Goal: Information Seeking & Learning: Learn about a topic

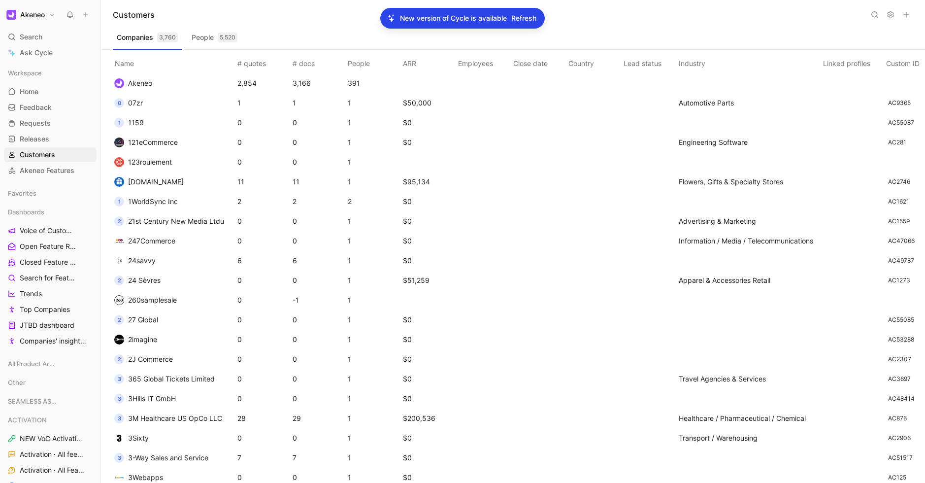
click at [527, 21] on span "Refresh" at bounding box center [523, 18] width 25 height 12
click at [533, 21] on span "Refresh" at bounding box center [523, 18] width 25 height 12
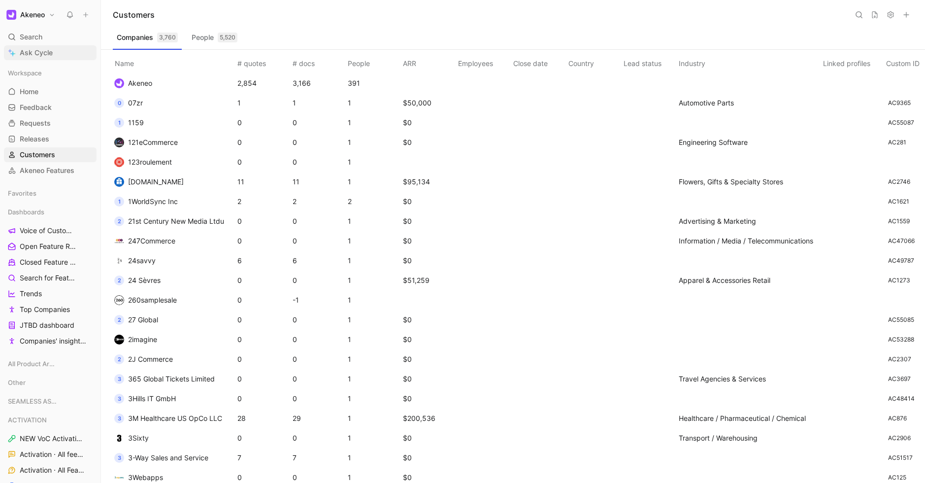
click at [36, 48] on span "Ask Cycle" at bounding box center [36, 53] width 33 height 12
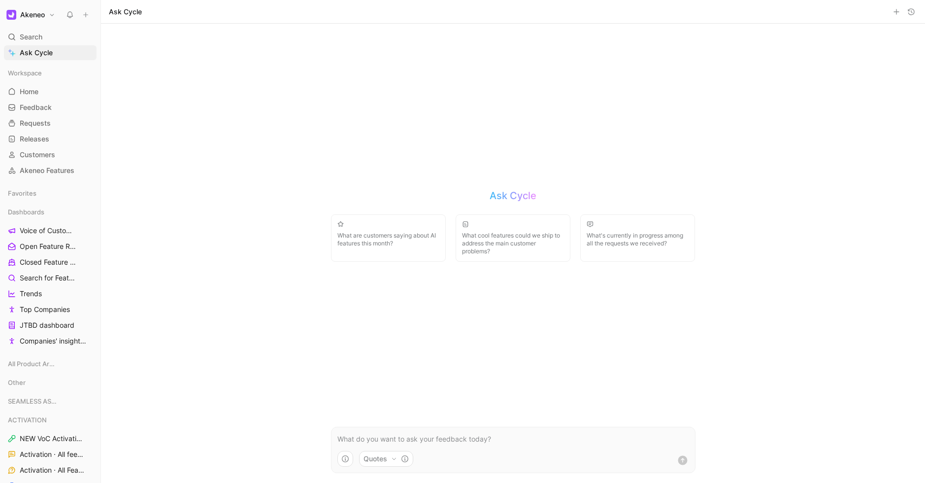
click at [398, 453] on button "Quotes" at bounding box center [386, 459] width 54 height 16
click at [400, 454] on html "Akeneo Search ⌘ K Ask Cycle Workspace Home G then H Feedback G then F Requests …" at bounding box center [462, 241] width 925 height 483
click at [341, 460] on icon "button" at bounding box center [345, 459] width 8 height 8
click at [314, 298] on html "Akeneo Search ⌘ K Ask Cycle Workspace Home G then H Feedback G then F Requests …" at bounding box center [462, 241] width 925 height 483
click at [365, 335] on div "Ask Cycle What are customers saying about AI features this month? What cool fea…" at bounding box center [513, 253] width 384 height 459
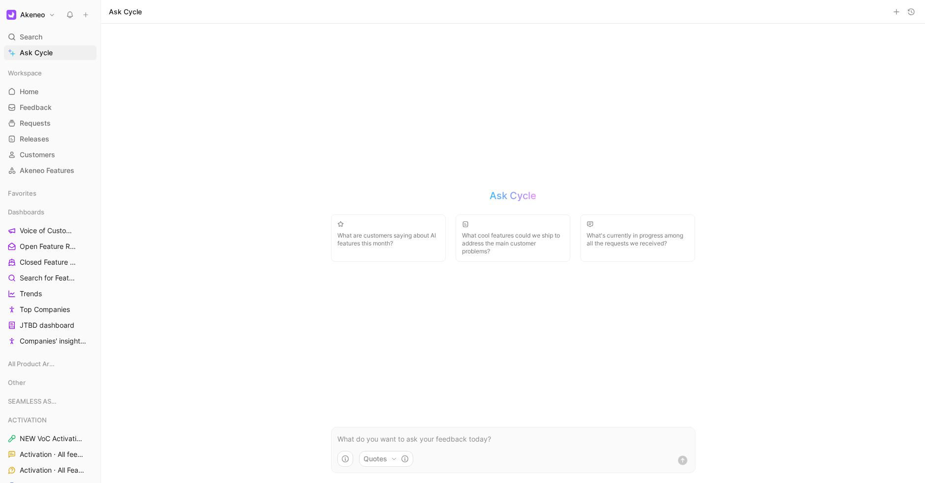
click at [334, 193] on div "Ask Cycle What are customers saying about AI features this month? What cool fea…" at bounding box center [513, 225] width 365 height 73
click at [505, 440] on p at bounding box center [514, 439] width 352 height 12
click at [377, 242] on span "What are customers saying about AI features this month?" at bounding box center [389, 240] width 102 height 16
click at [678, 455] on icon "submit" at bounding box center [683, 460] width 12 height 12
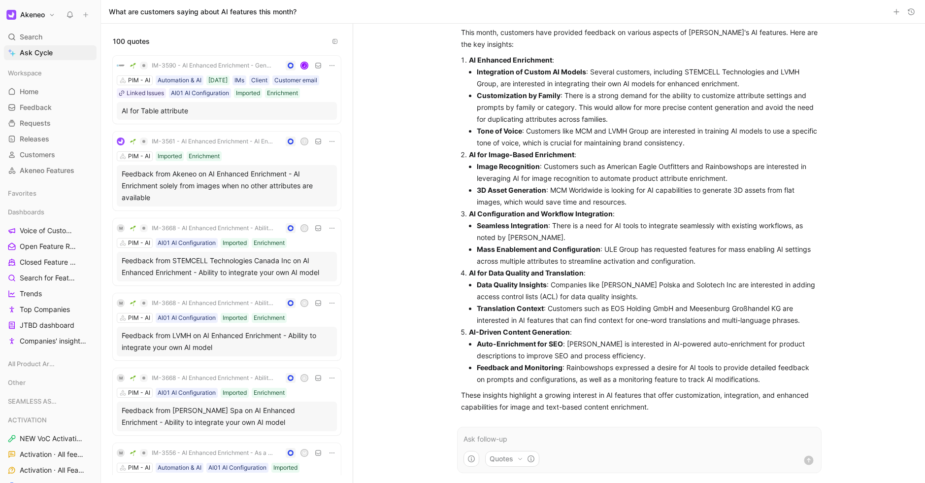
scroll to position [48, 0]
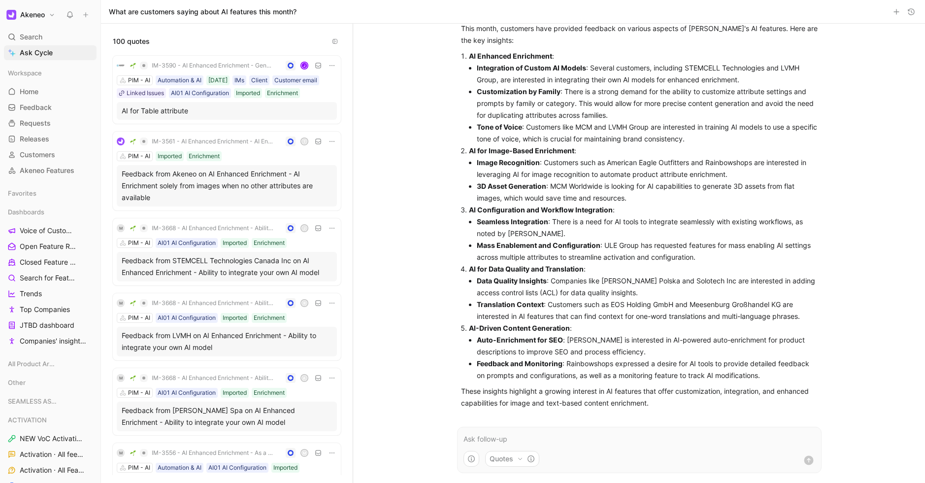
click at [545, 249] on li "Mass Enablement and Configuration : ULE Group has requested features for mass e…" at bounding box center [647, 251] width 341 height 24
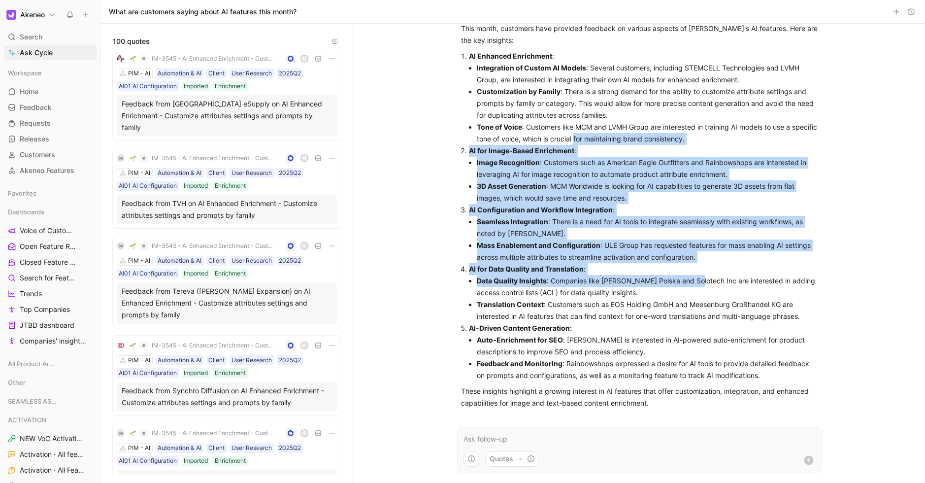
drag, startPoint x: 602, startPoint y: 143, endPoint x: 693, endPoint y: 278, distance: 162.5
click at [693, 278] on ol "AI Enhanced Enrichment : Integration of Custom AI Models : Several customers, i…" at bounding box center [639, 215] width 357 height 331
click at [693, 278] on li "Data Quality Insights : Companies like Zabka Polska and Solotech Inc are intere…" at bounding box center [647, 287] width 341 height 24
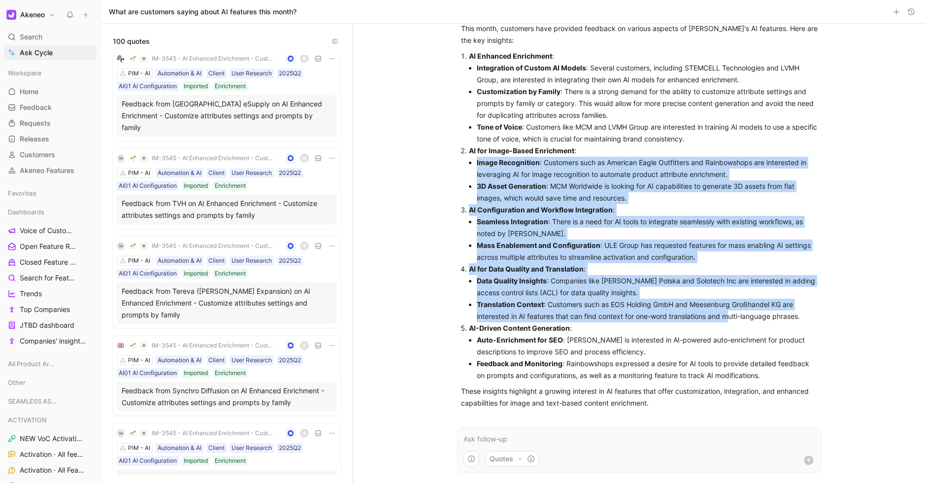
drag, startPoint x: 667, startPoint y: 163, endPoint x: 656, endPoint y: 145, distance: 20.6
click at [656, 145] on ol "AI Enhanced Enrichment : Integration of Custom AI Models : Several customers, i…" at bounding box center [639, 215] width 357 height 331
click at [656, 145] on p "AI for Image-Based Enrichment :" at bounding box center [643, 151] width 349 height 12
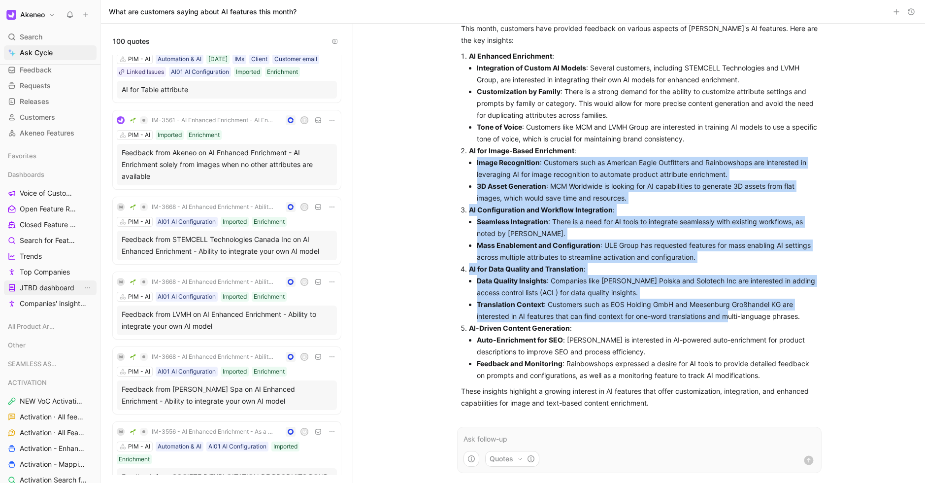
scroll to position [0, 0]
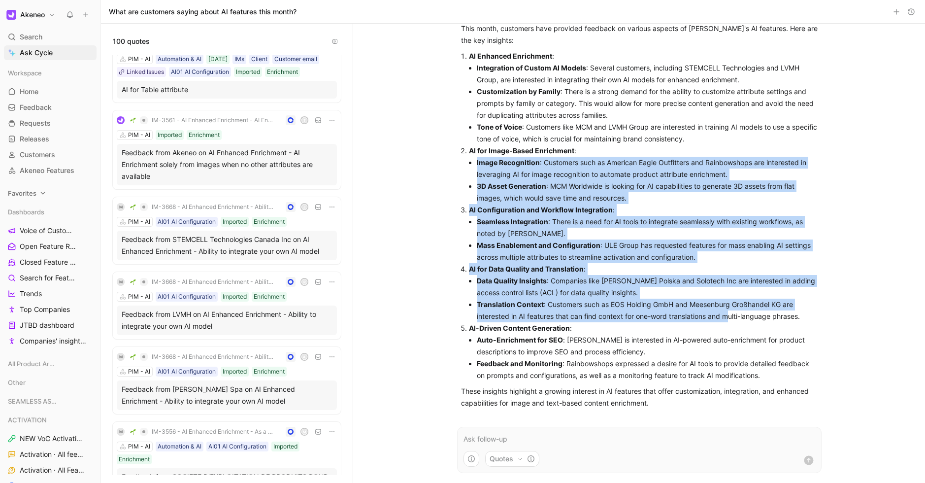
click at [29, 192] on span "Favorites" at bounding box center [22, 193] width 29 height 10
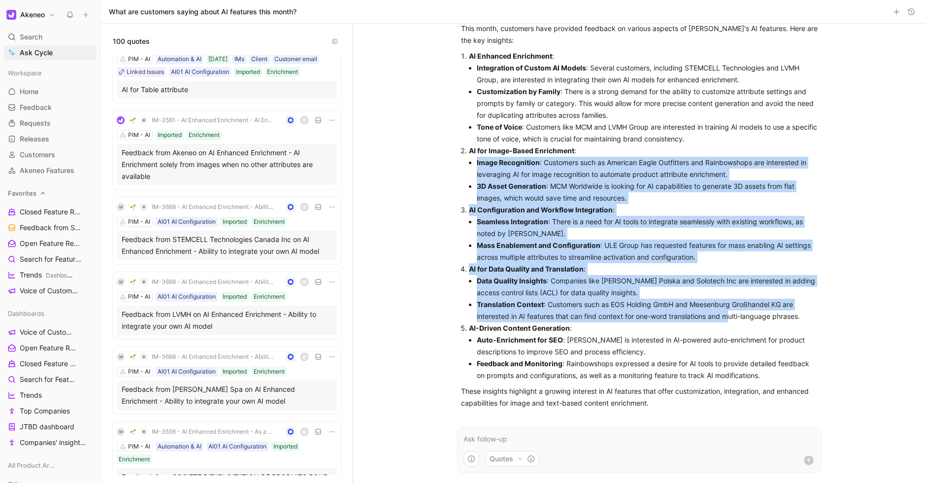
click at [29, 192] on span "Favorites" at bounding box center [22, 193] width 29 height 10
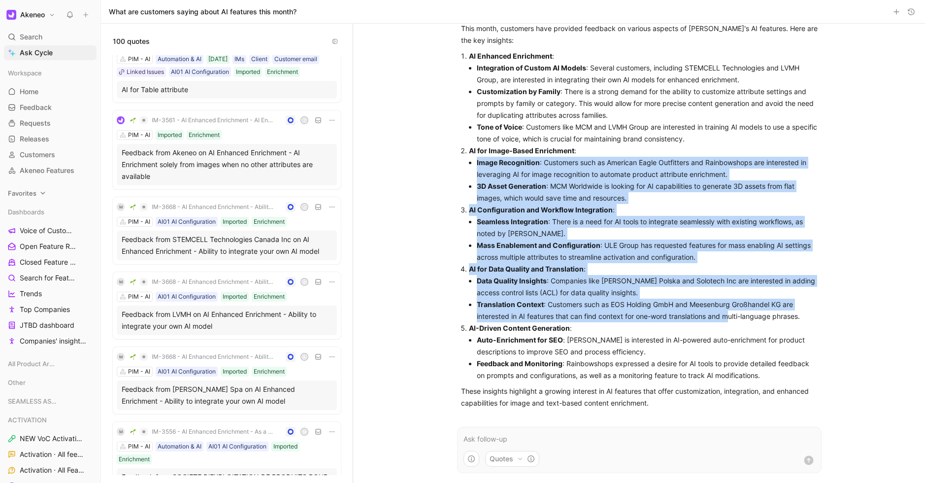
click at [29, 192] on span "Favorites" at bounding box center [22, 193] width 29 height 10
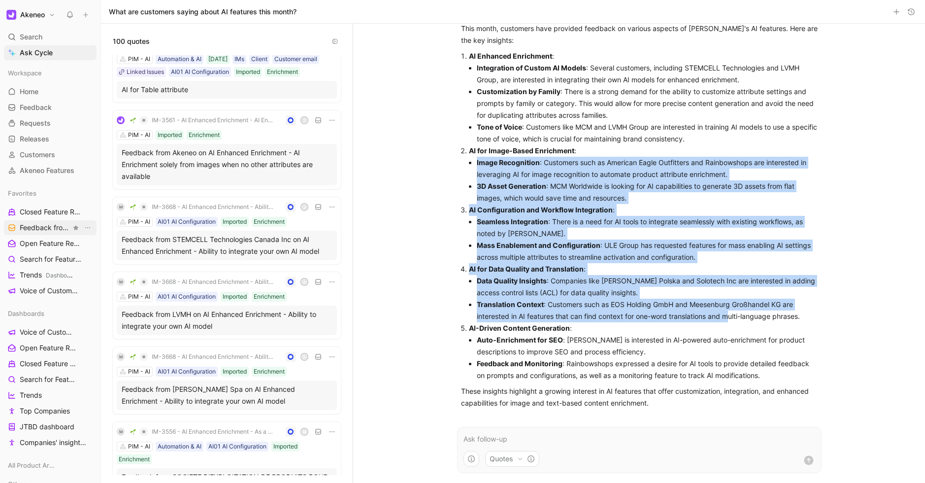
click at [46, 224] on span "Feedback from Support Team All Product Areas" at bounding box center [45, 228] width 51 height 10
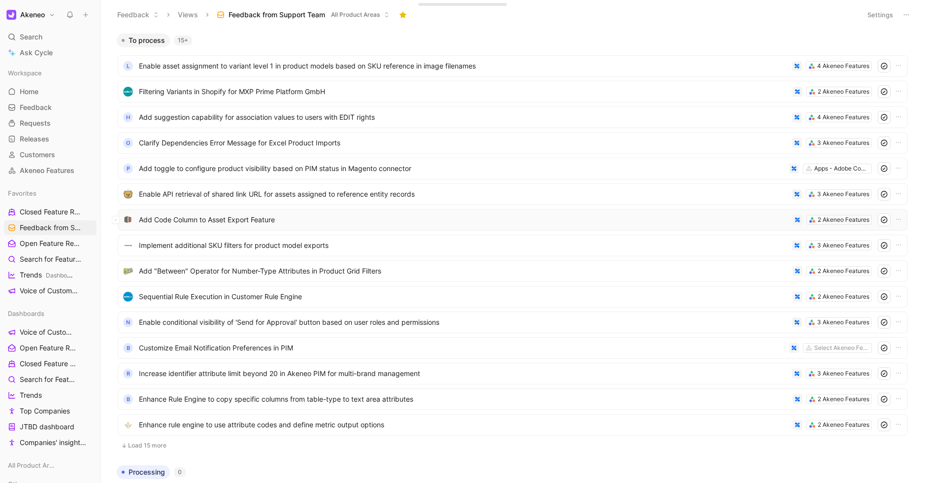
scroll to position [130, 0]
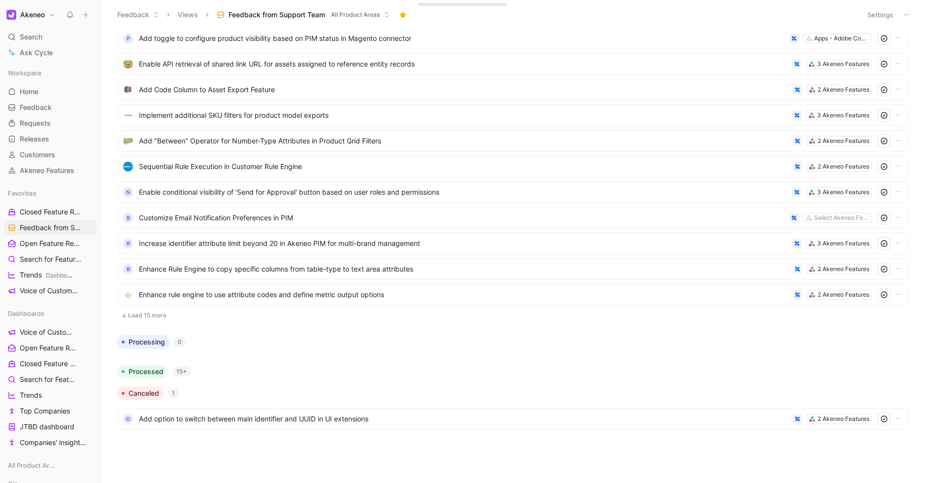
click at [146, 312] on button "Load 15 more" at bounding box center [513, 315] width 790 height 12
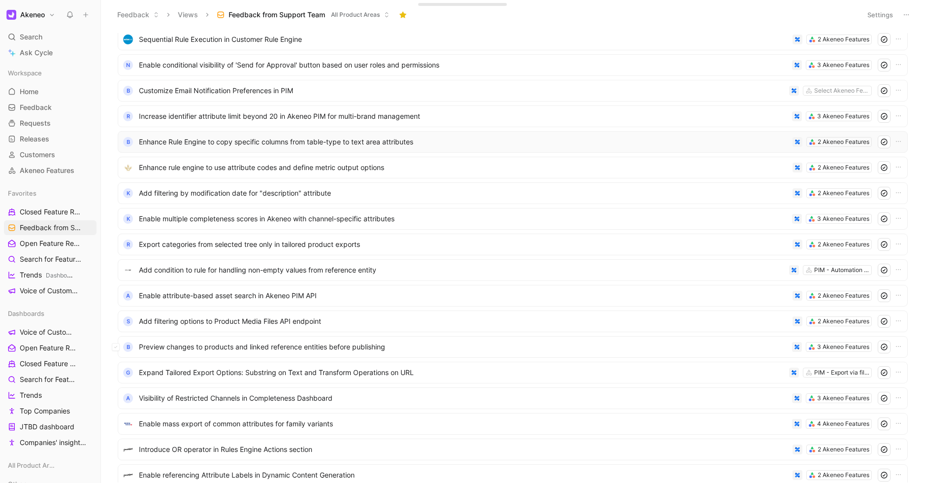
scroll to position [514, 0]
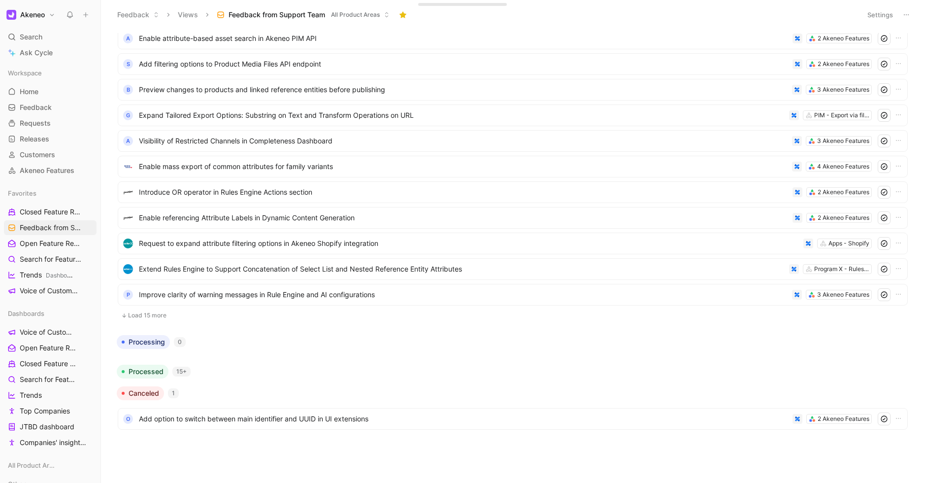
click at [147, 316] on button "Load 15 more" at bounding box center [513, 315] width 790 height 12
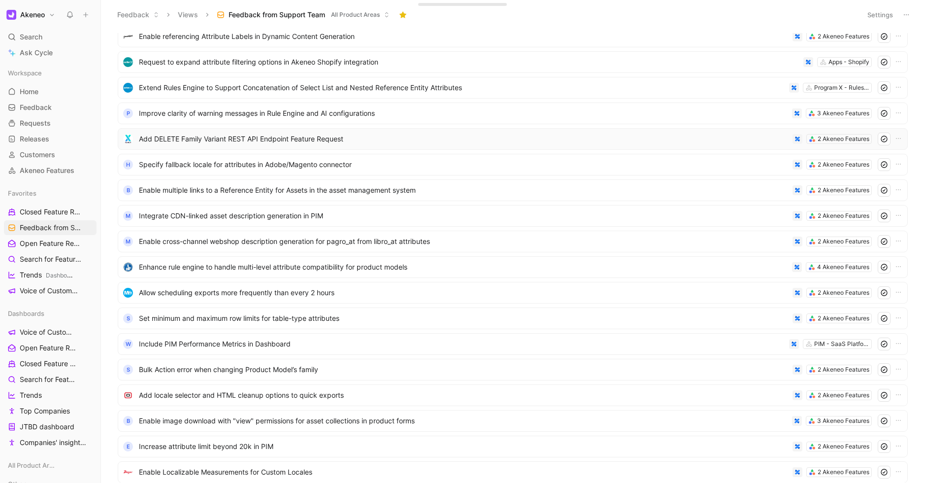
scroll to position [899, 0]
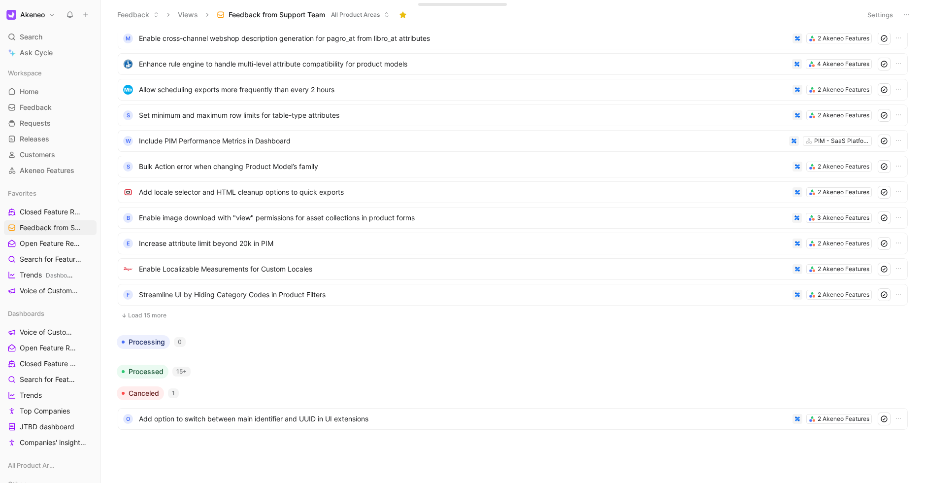
click at [147, 313] on button "Load 15 more" at bounding box center [513, 315] width 790 height 12
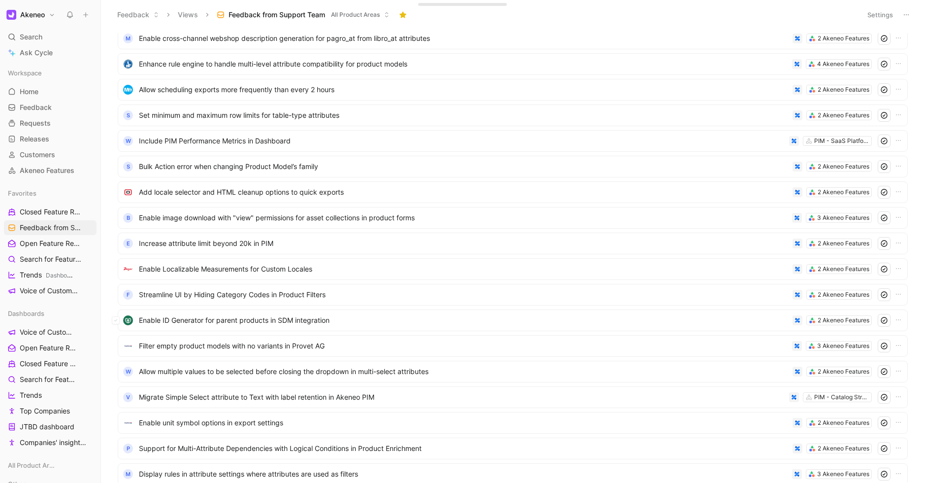
scroll to position [1283, 0]
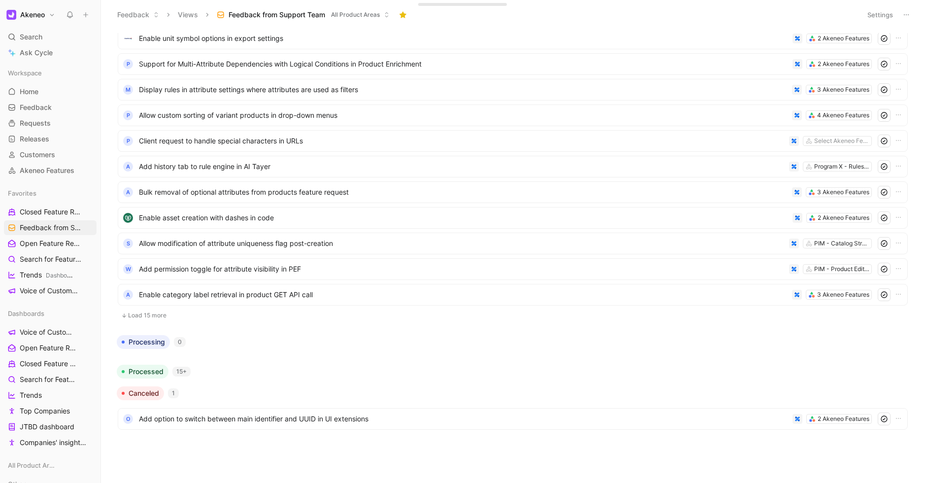
click at [147, 315] on button "Load 15 more" at bounding box center [513, 315] width 790 height 12
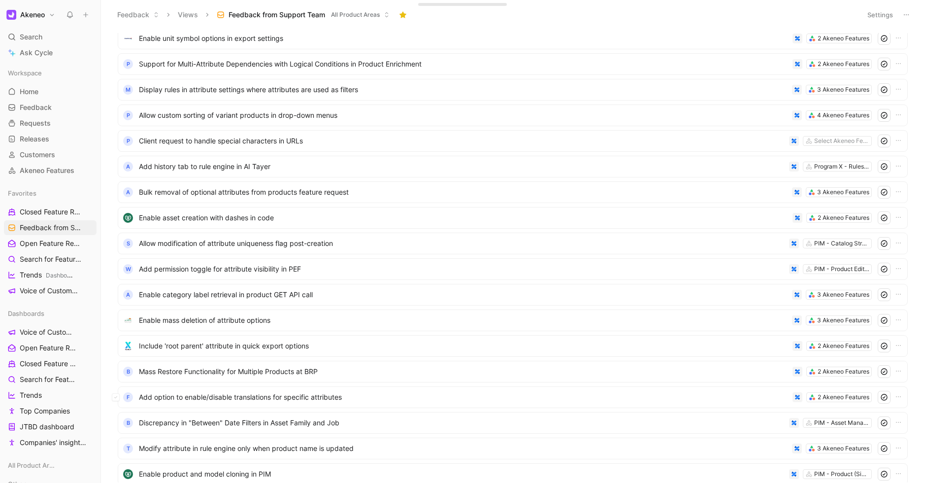
scroll to position [1668, 0]
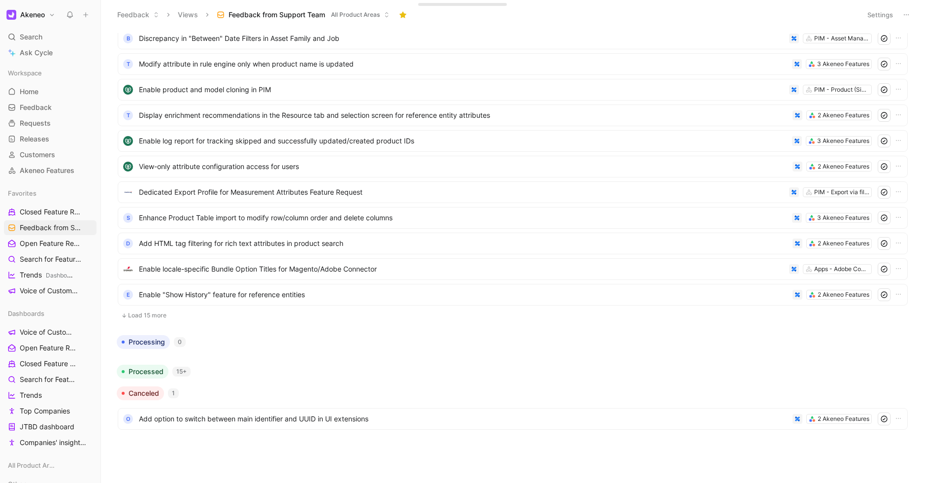
click at [156, 312] on button "Load 15 more" at bounding box center [513, 315] width 790 height 12
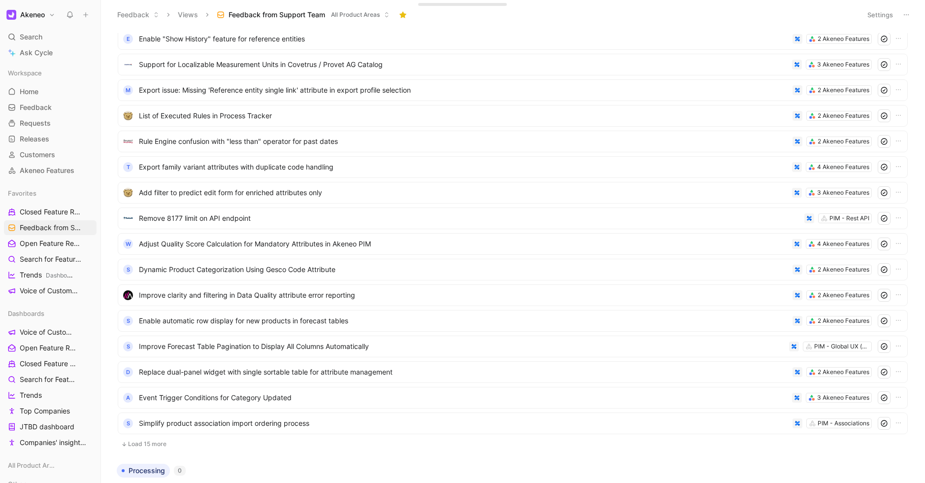
scroll to position [2052, 0]
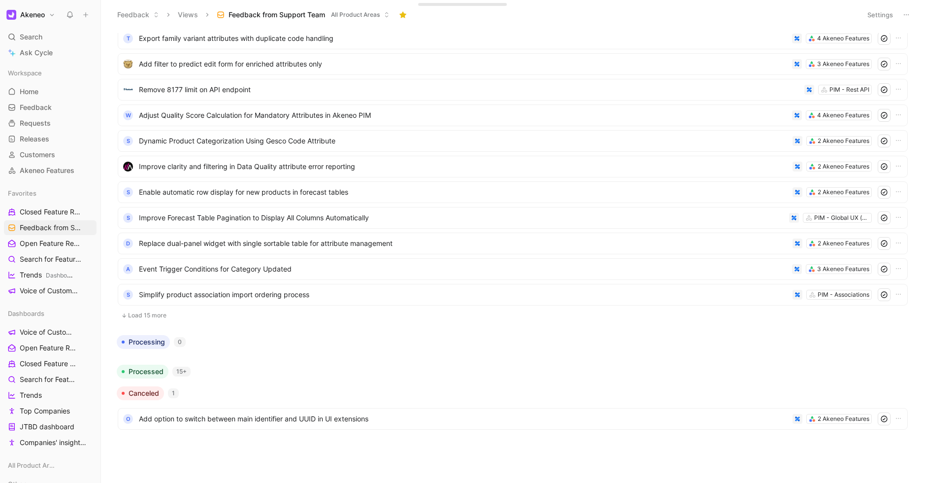
click at [160, 315] on button "Load 15 more" at bounding box center [513, 315] width 790 height 12
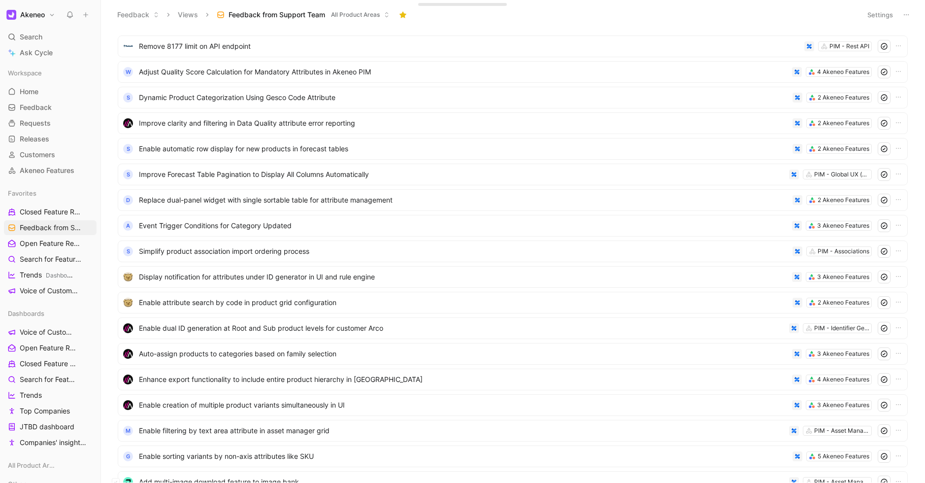
scroll to position [2436, 0]
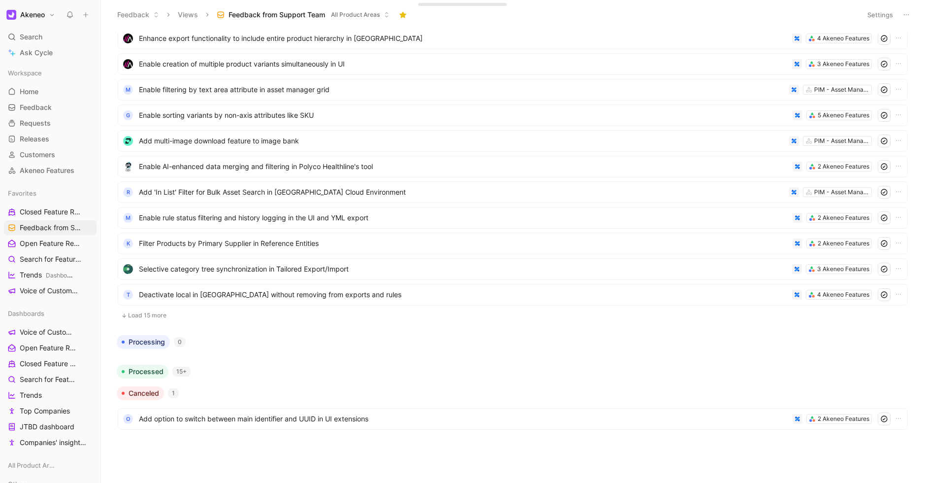
click at [170, 316] on button "Load 15 more" at bounding box center [513, 315] width 790 height 12
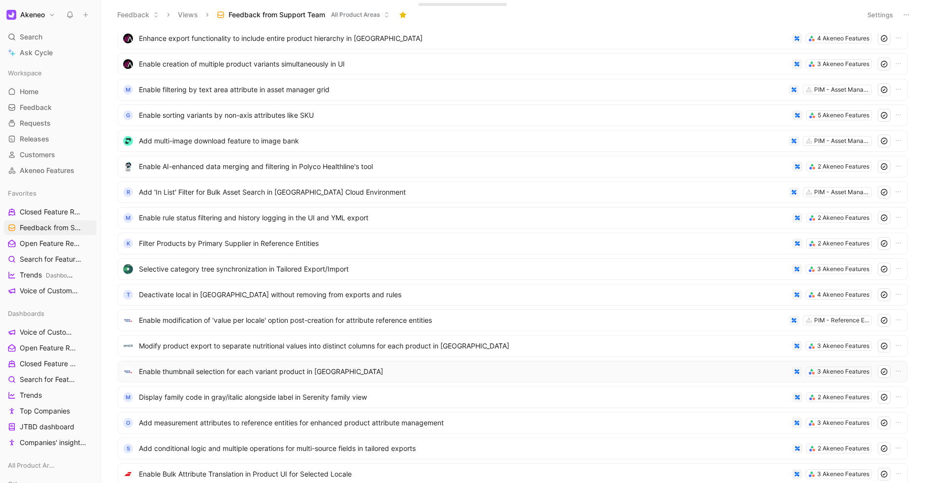
scroll to position [2821, 0]
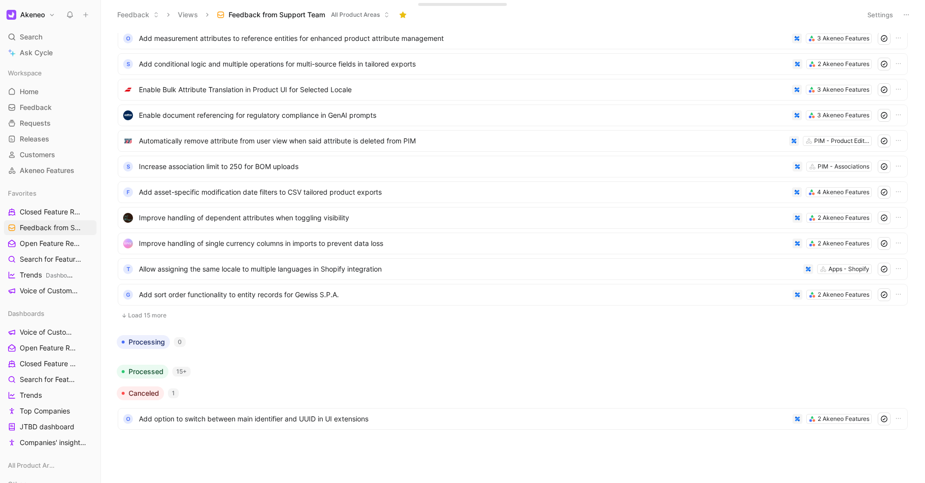
click at [161, 317] on button "Load 15 more" at bounding box center [513, 315] width 790 height 12
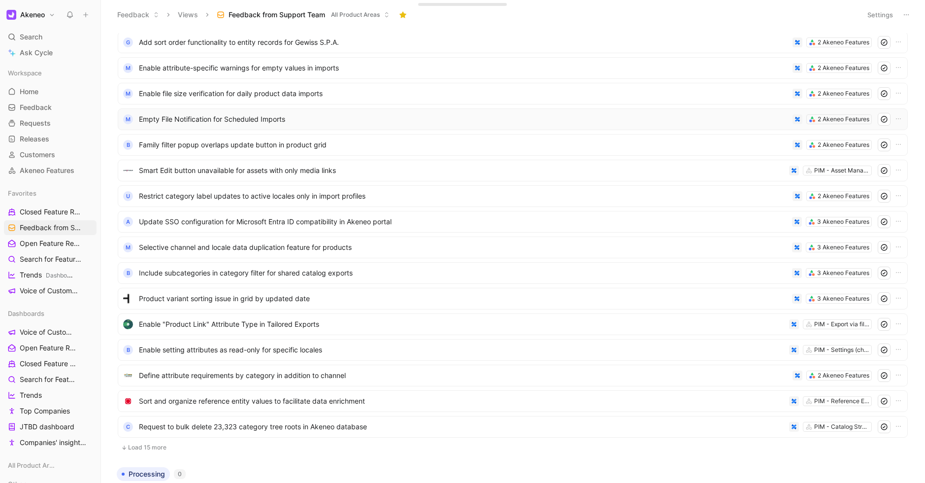
scroll to position [3205, 0]
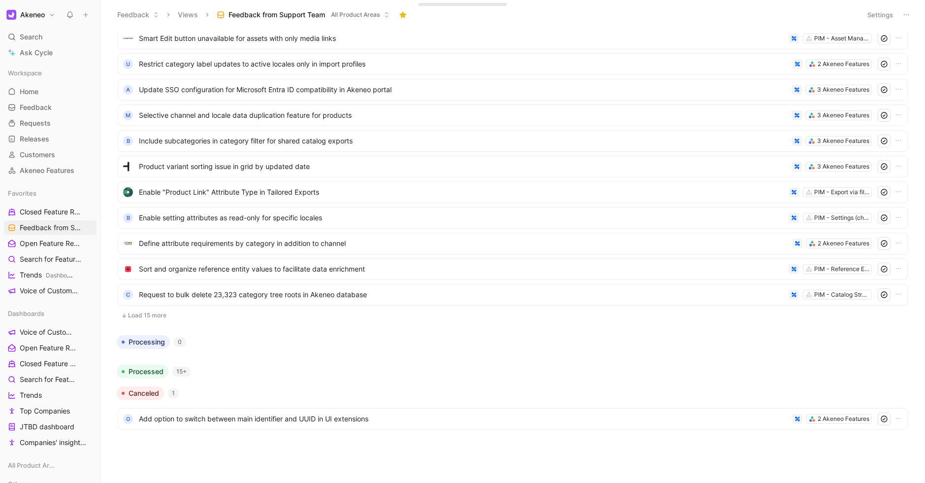
click at [150, 312] on button "Load 15 more" at bounding box center [513, 315] width 790 height 12
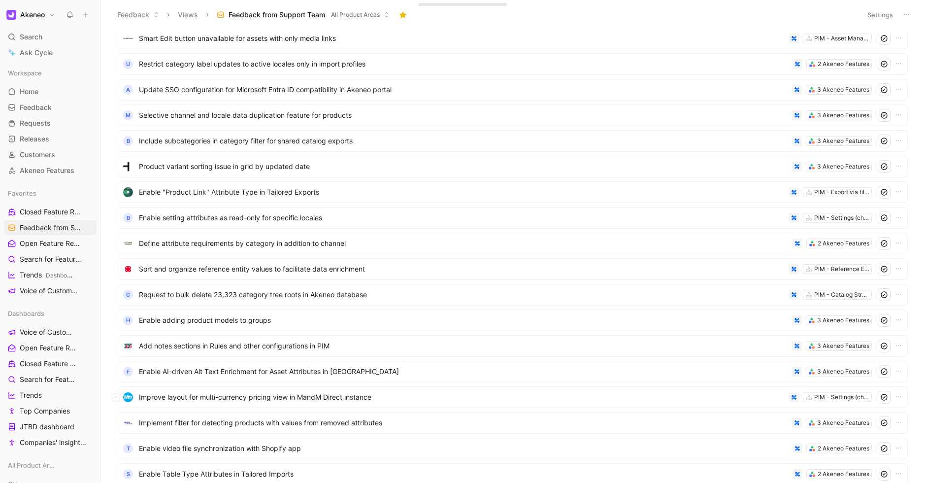
scroll to position [3589, 0]
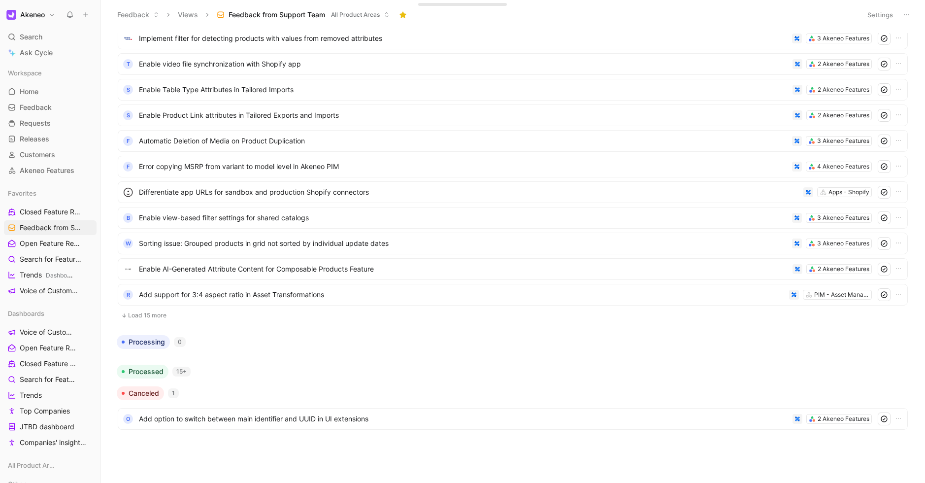
click at [158, 318] on button "Load 15 more" at bounding box center [513, 315] width 790 height 12
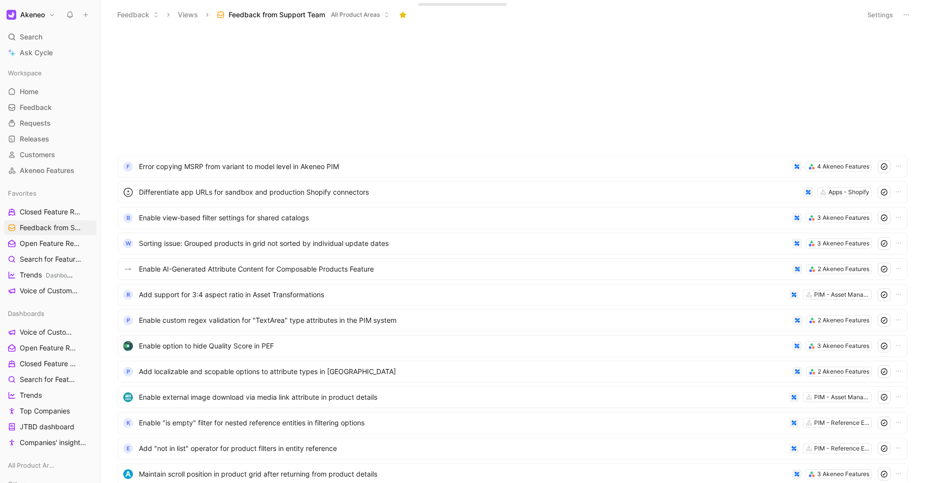
scroll to position [3974, 0]
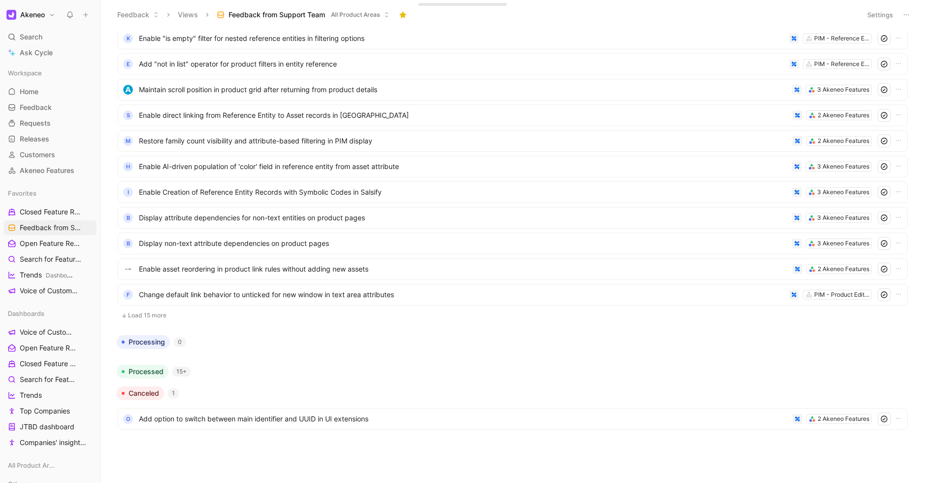
click at [158, 318] on button "Load 15 more" at bounding box center [513, 315] width 790 height 12
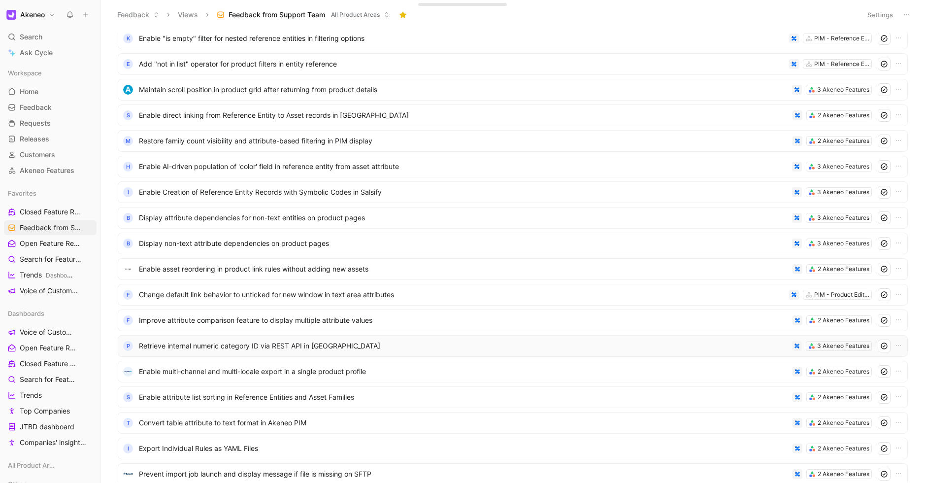
scroll to position [4358, 0]
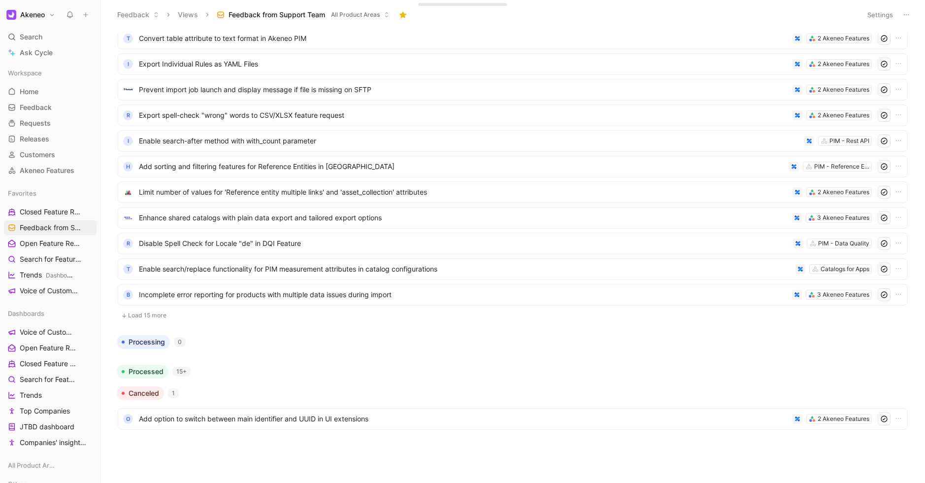
click at [156, 315] on button "Load 15 more" at bounding box center [513, 315] width 790 height 12
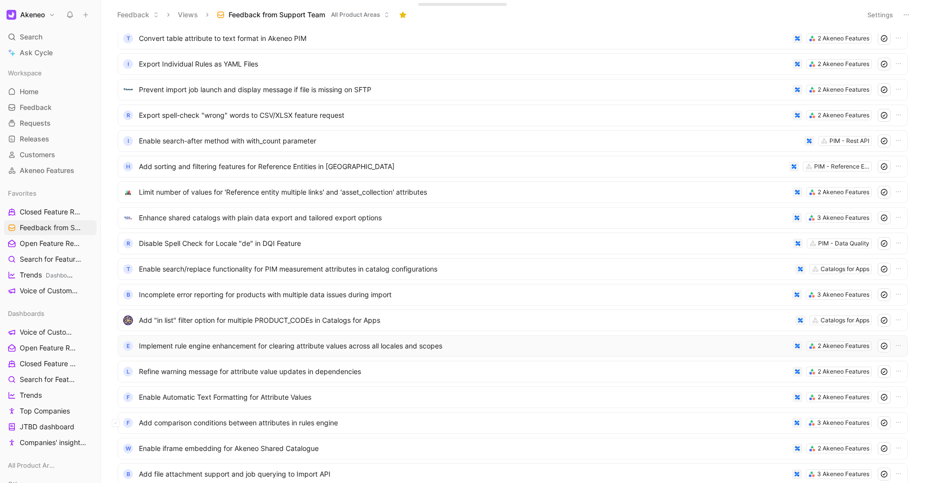
scroll to position [4742, 0]
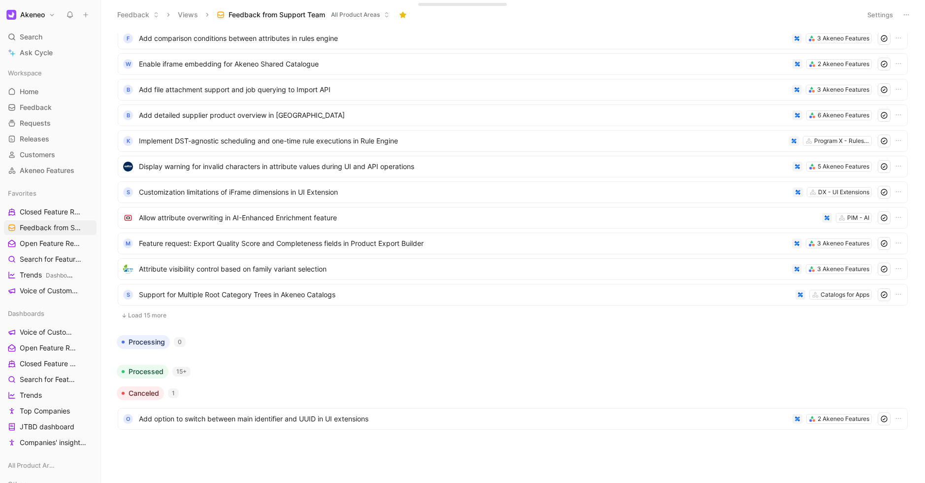
click at [149, 315] on button "Load 15 more" at bounding box center [513, 315] width 790 height 12
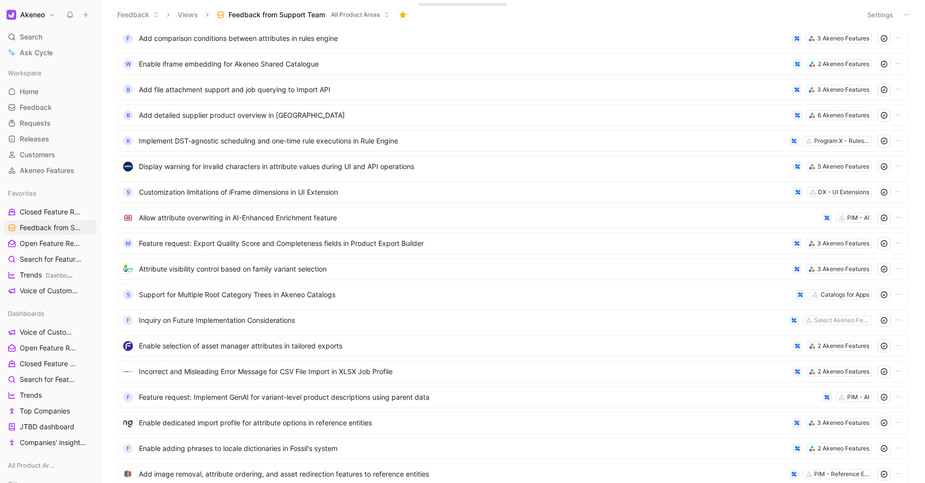
scroll to position [5127, 0]
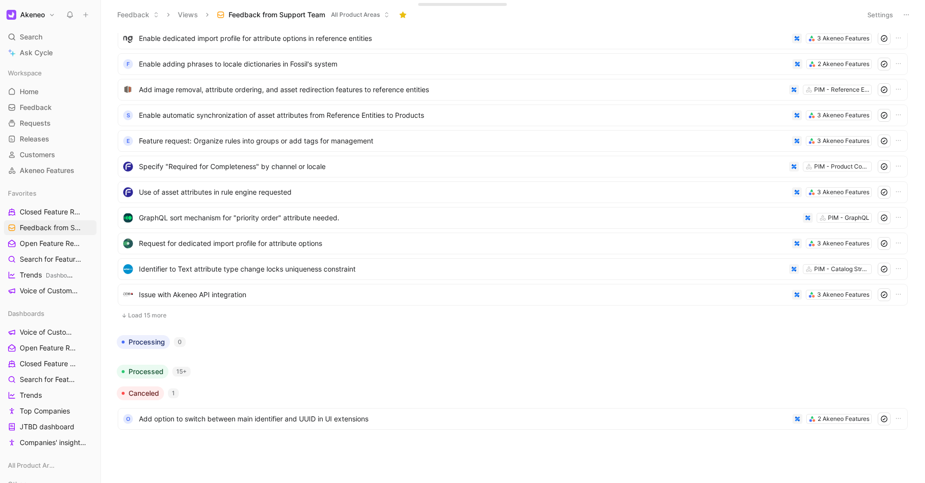
click at [146, 316] on button "Load 15 more" at bounding box center [513, 315] width 790 height 12
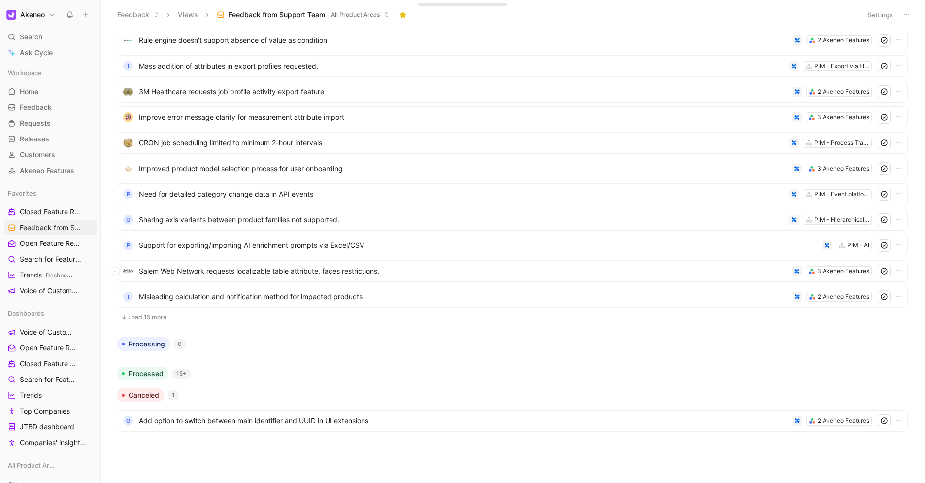
scroll to position [5511, 0]
click at [153, 313] on button "Load 15 more" at bounding box center [513, 315] width 790 height 12
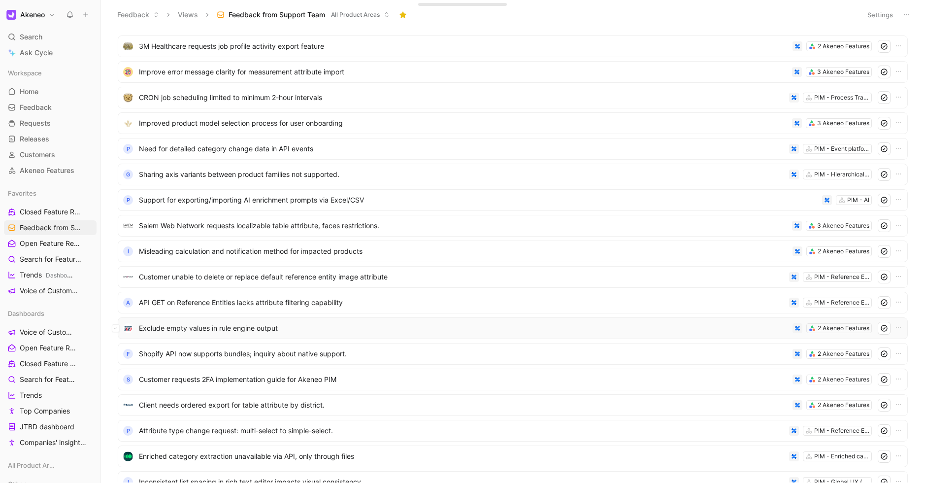
scroll to position [5895, 0]
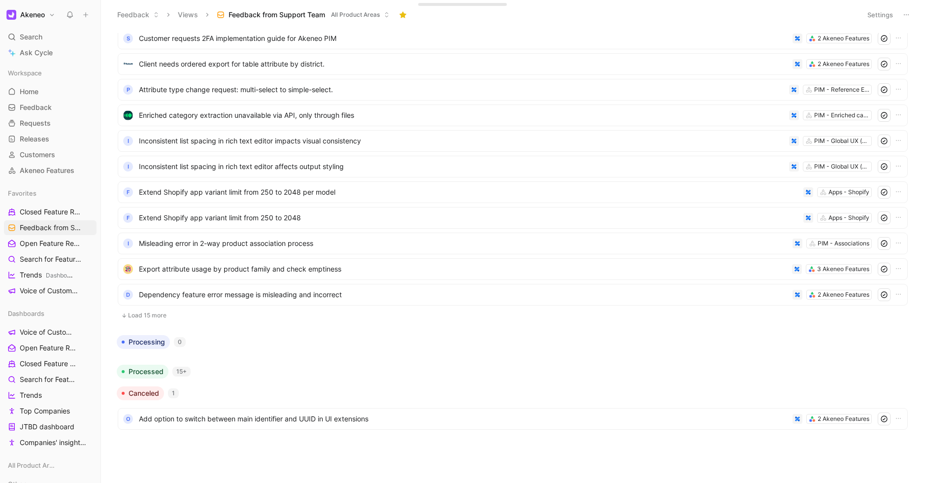
click at [152, 318] on button "Load 15 more" at bounding box center [513, 315] width 790 height 12
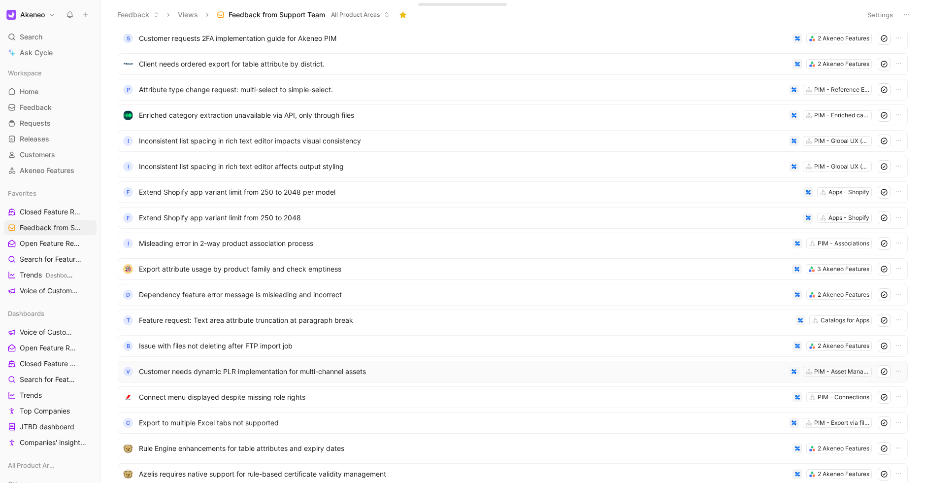
scroll to position [6280, 0]
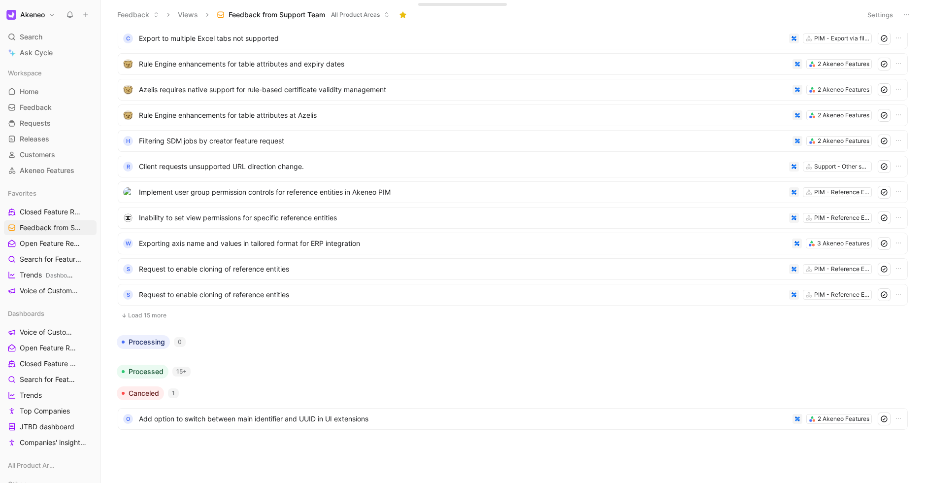
click at [155, 311] on button "Load 15 more" at bounding box center [513, 315] width 790 height 12
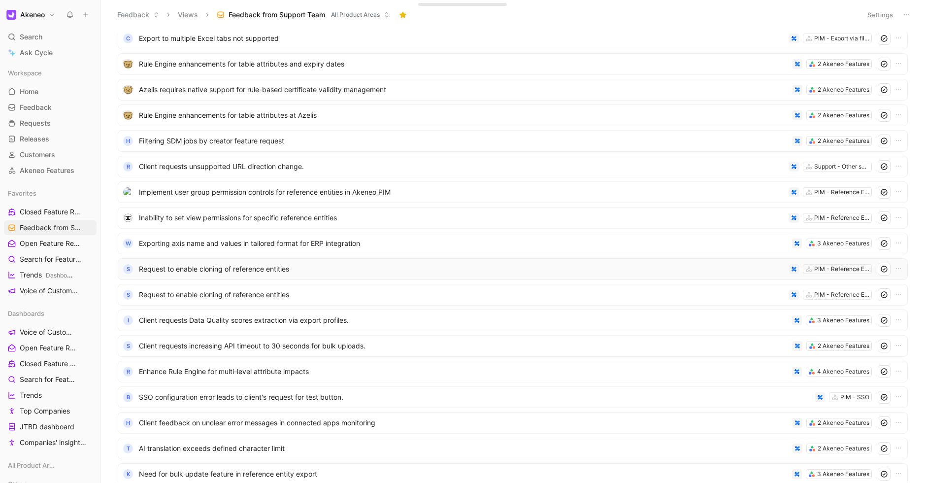
click at [216, 269] on span "Request to enable cloning of reference entities" at bounding box center [462, 269] width 647 height 12
click at [230, 289] on span "Request to enable cloning of reference entities" at bounding box center [462, 295] width 647 height 12
click at [215, 272] on span "Request to enable cloning of reference entities" at bounding box center [462, 269] width 647 height 12
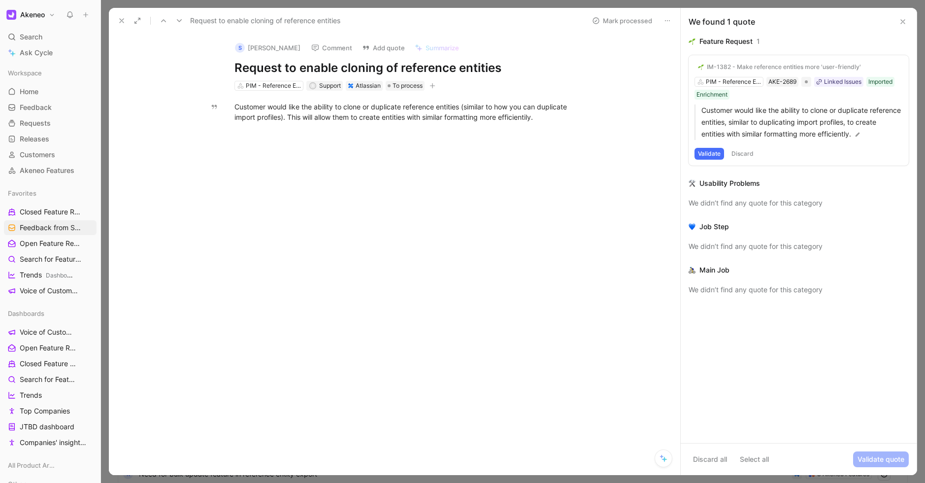
click at [669, 22] on icon at bounding box center [668, 21] width 8 height 8
click at [679, 58] on div "Delete" at bounding box center [754, 56] width 151 height 12
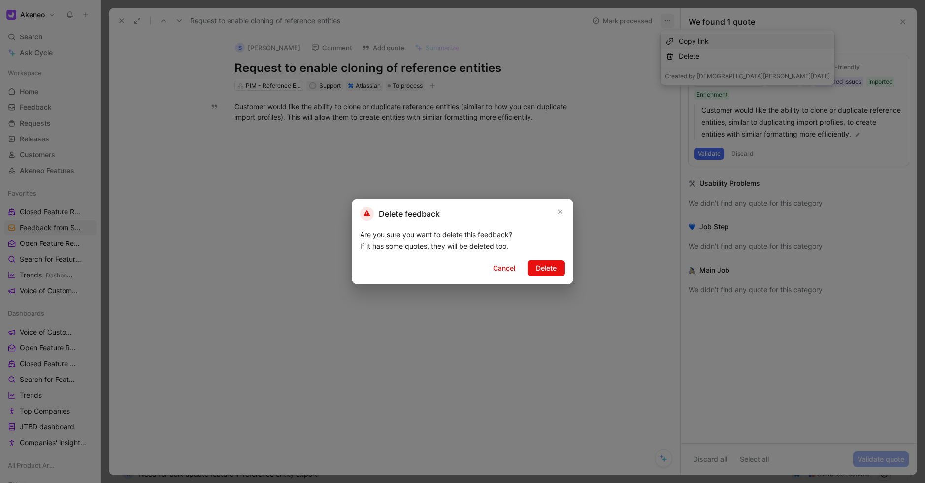
click at [546, 270] on span "Delete" at bounding box center [546, 268] width 21 height 12
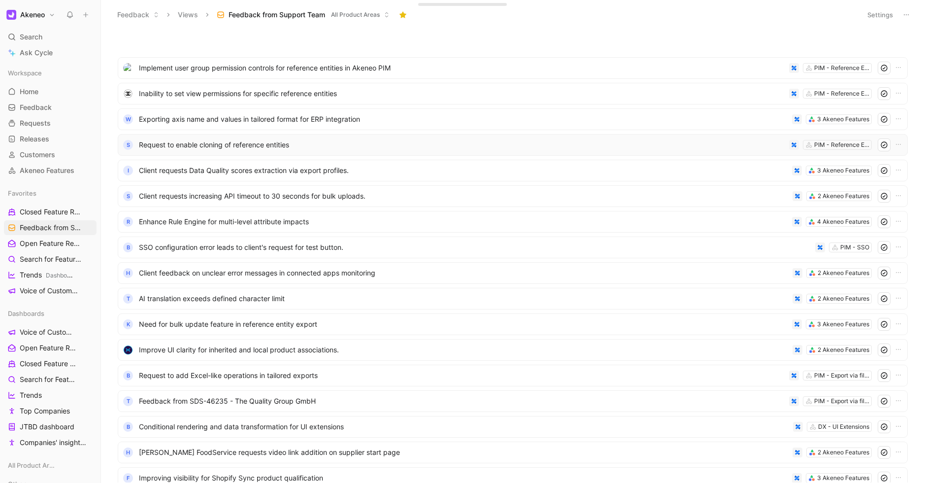
scroll to position [6639, 0]
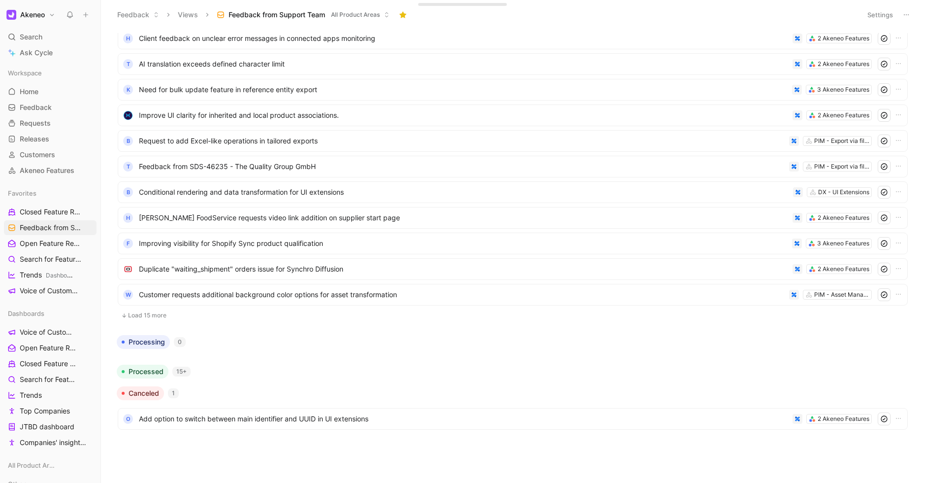
click at [154, 315] on button "Load 15 more" at bounding box center [513, 315] width 790 height 12
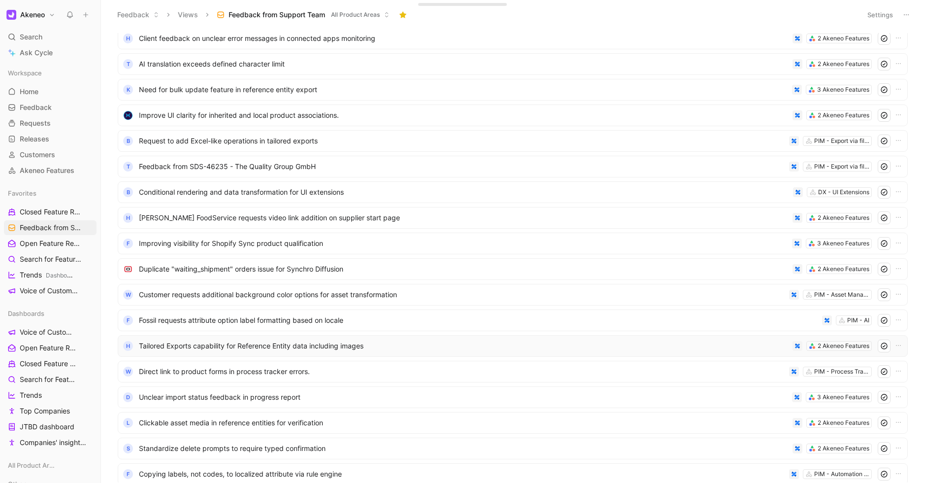
scroll to position [7023, 0]
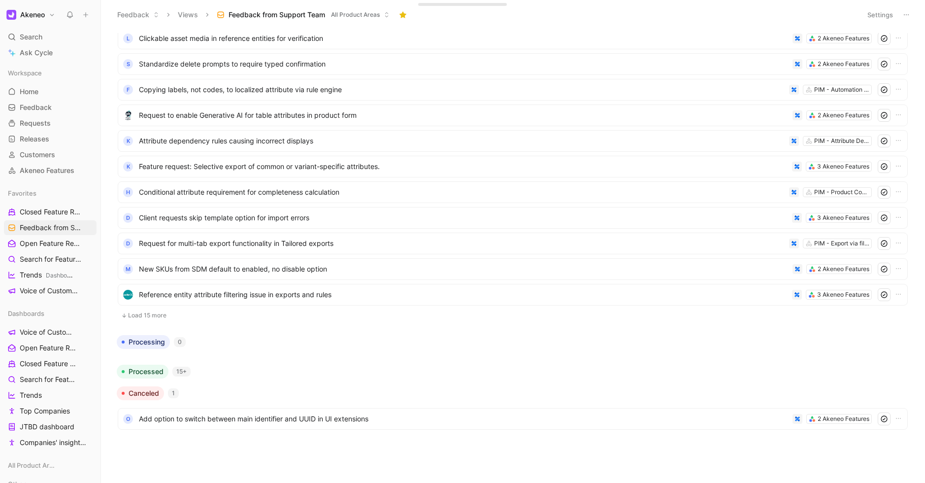
click at [145, 316] on button "Load 15 more" at bounding box center [513, 315] width 790 height 12
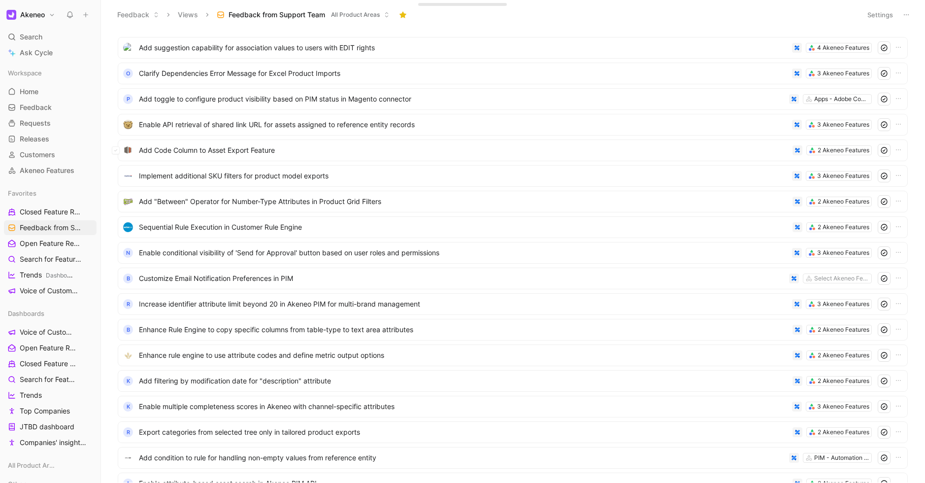
scroll to position [0, 0]
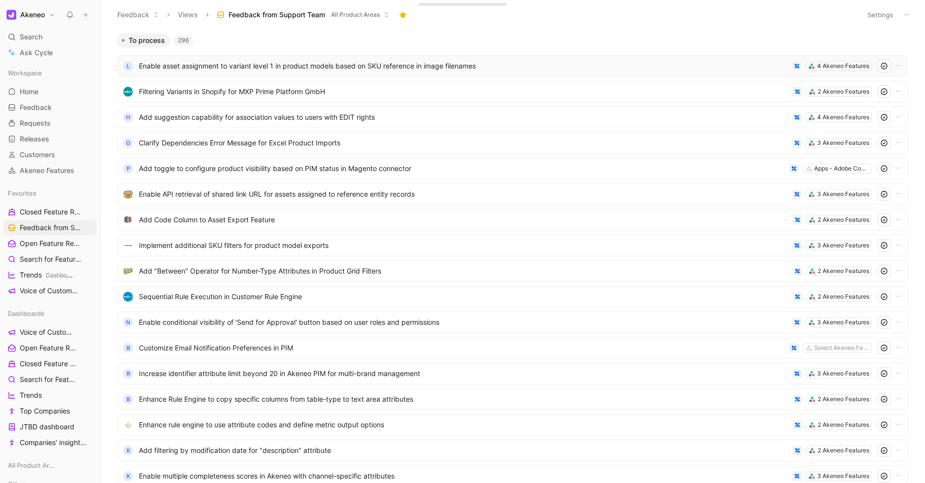
click at [211, 65] on span "Enable asset assignment to variant level 1 in product models based on SKU refer…" at bounding box center [463, 66] width 649 height 12
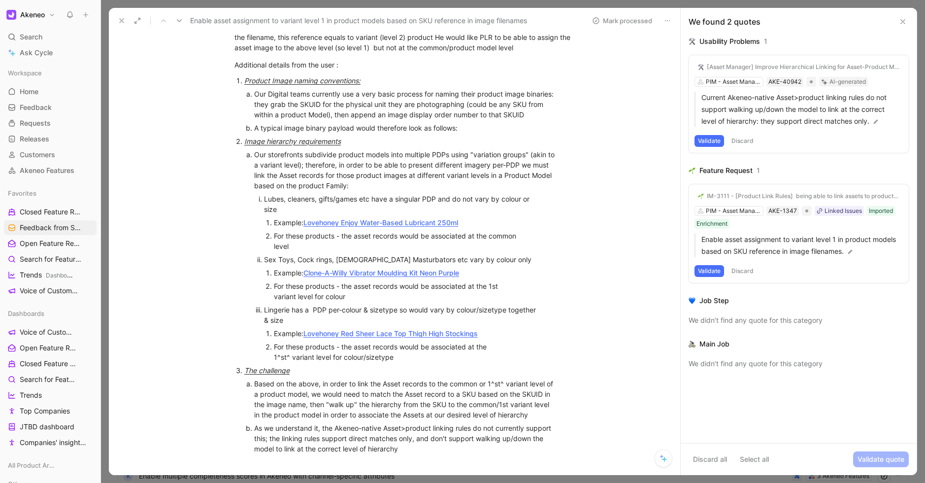
scroll to position [110, 0]
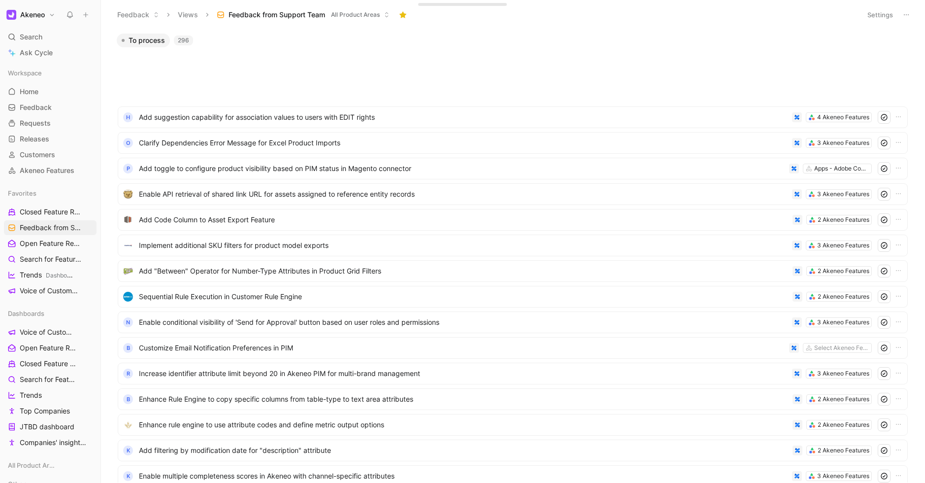
scroll to position [422, 0]
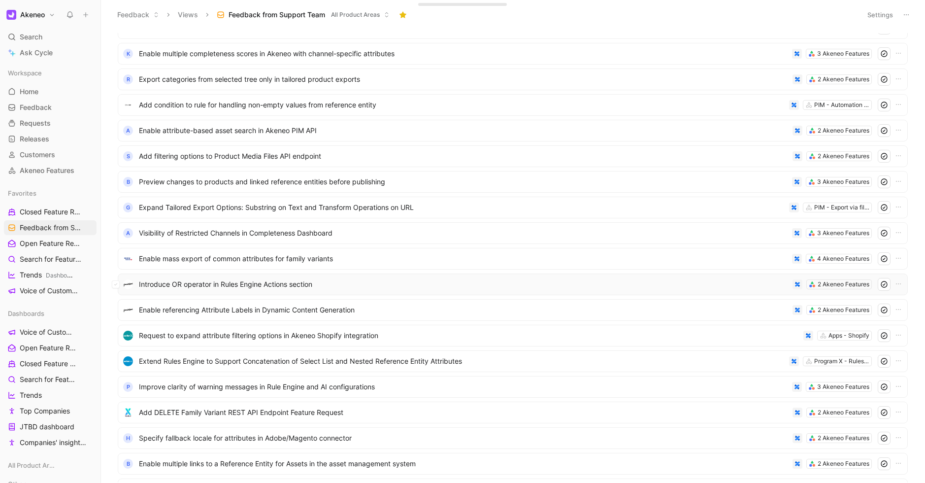
click at [200, 278] on div "Introduce OR operator in Rules Engine Actions section 2 Akeneo Features" at bounding box center [513, 284] width 784 height 13
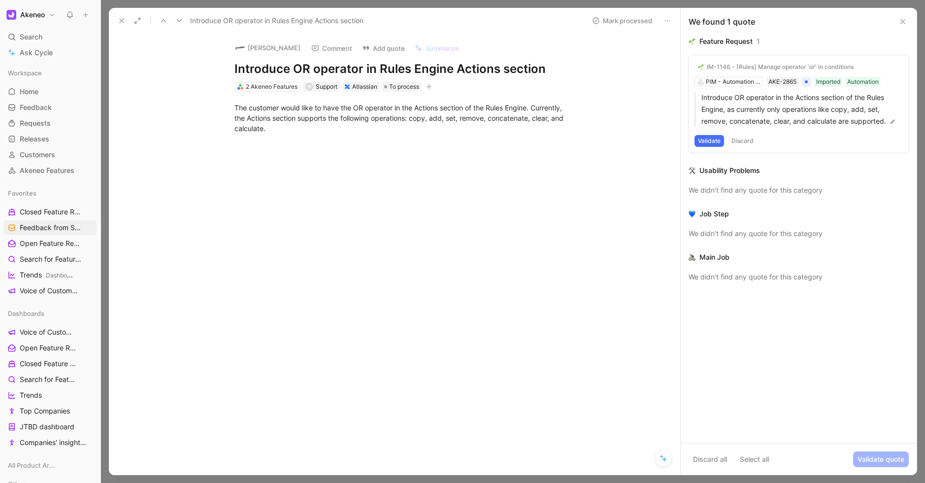
click at [704, 141] on button "Validate" at bounding box center [710, 141] width 30 height 12
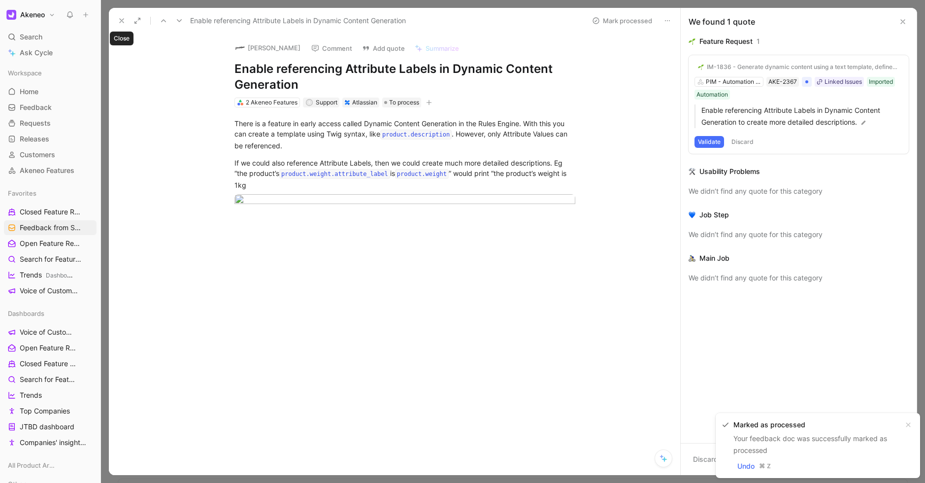
click at [121, 22] on icon at bounding box center [122, 21] width 8 height 8
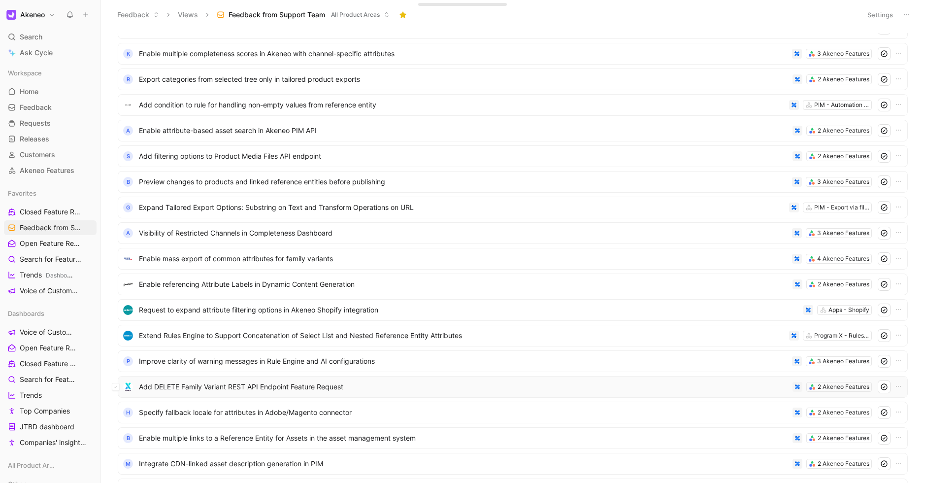
click at [210, 391] on span "Add DELETE Family Variant REST API Endpoint Feature Request" at bounding box center [464, 387] width 650 height 12
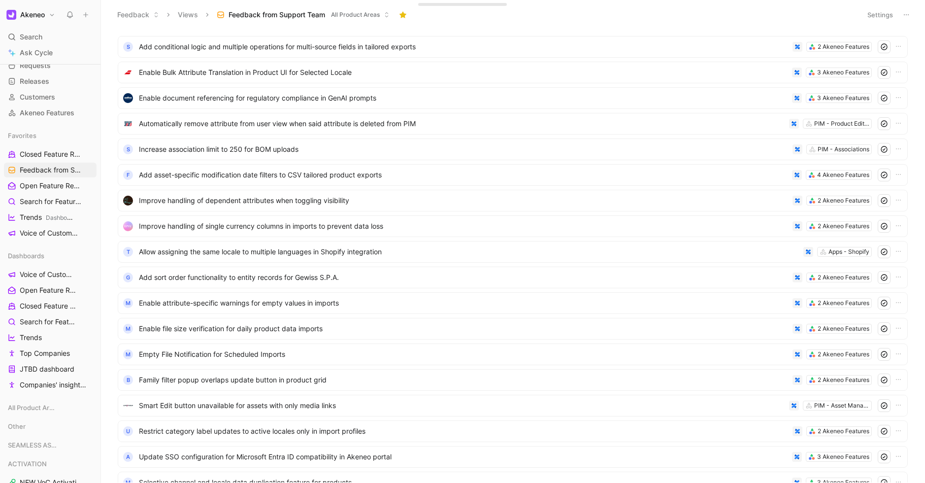
scroll to position [3226, 0]
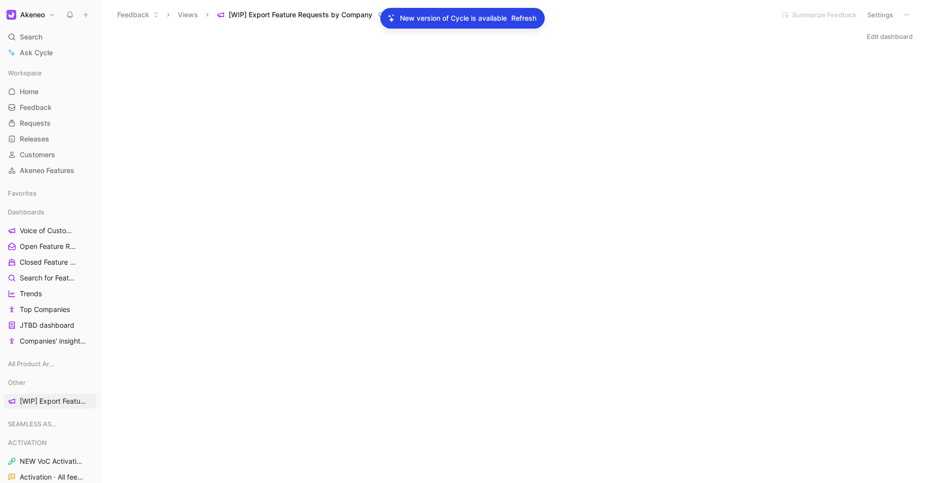
click at [513, 20] on span "Refresh" at bounding box center [523, 18] width 25 height 12
click at [878, 34] on button "Edit dashboard" at bounding box center [890, 37] width 55 height 14
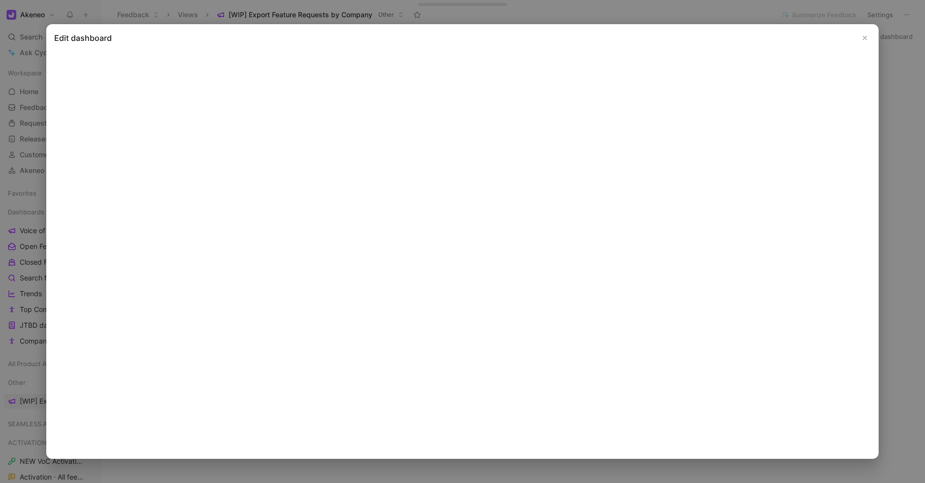
click at [860, 34] on button "Close" at bounding box center [865, 38] width 12 height 12
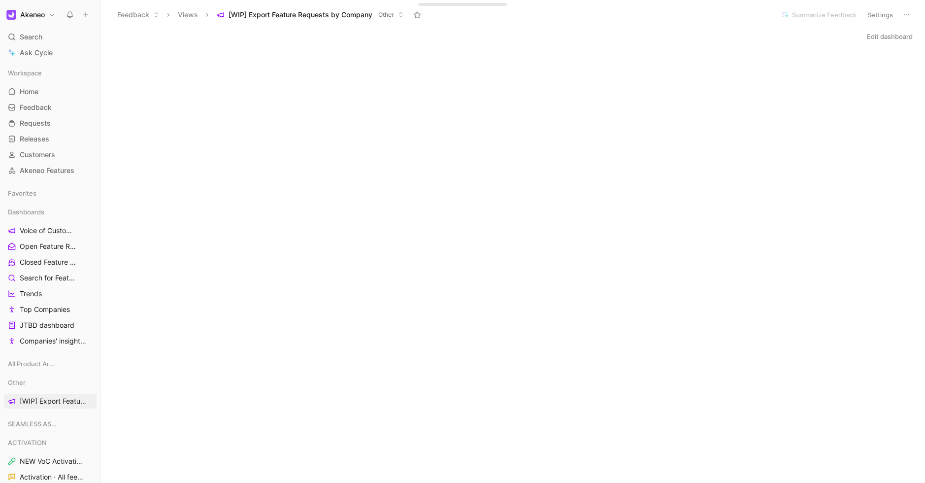
click at [884, 39] on button "Edit dashboard" at bounding box center [890, 37] width 55 height 14
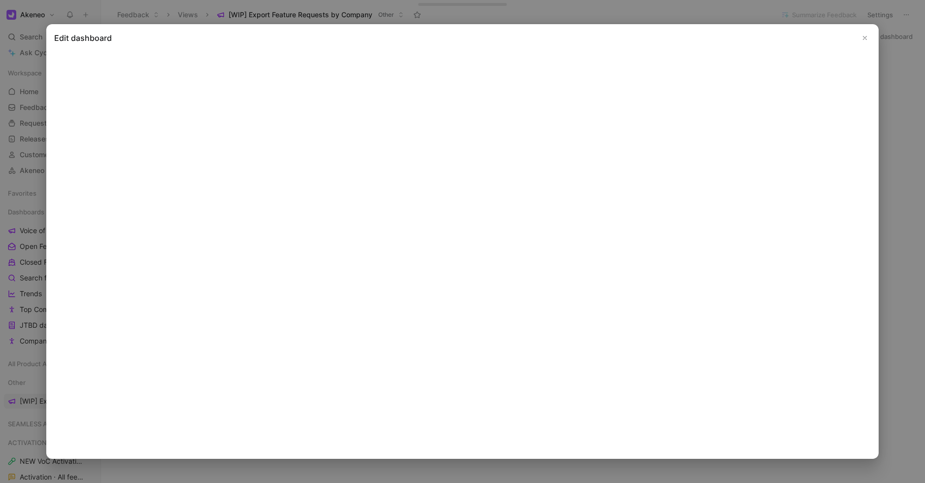
click at [864, 35] on icon "Close" at bounding box center [865, 37] width 7 height 7
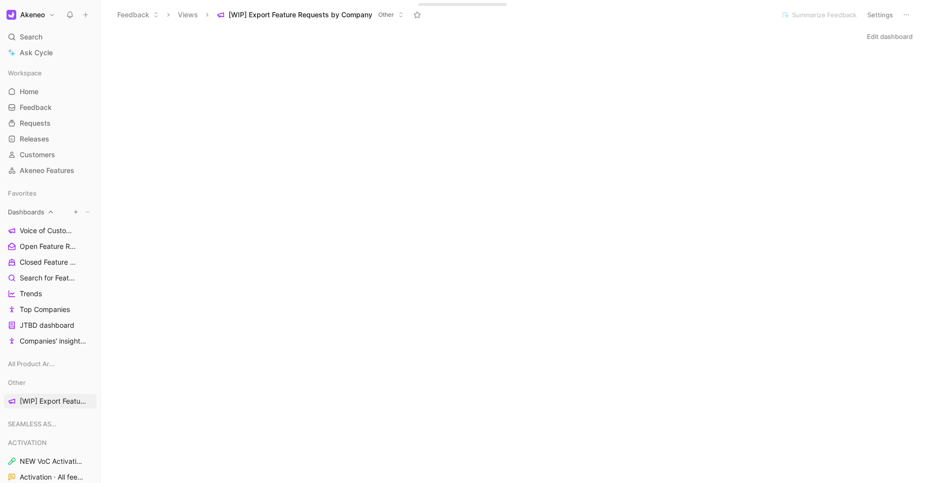
click at [75, 211] on icon "button" at bounding box center [76, 212] width 6 height 6
click at [106, 184] on div at bounding box center [462, 241] width 925 height 483
click at [47, 14] on button "Akeneo" at bounding box center [31, 15] width 54 height 14
click at [47, 14] on div at bounding box center [462, 241] width 925 height 483
click at [83, 13] on icon at bounding box center [85, 14] width 7 height 7
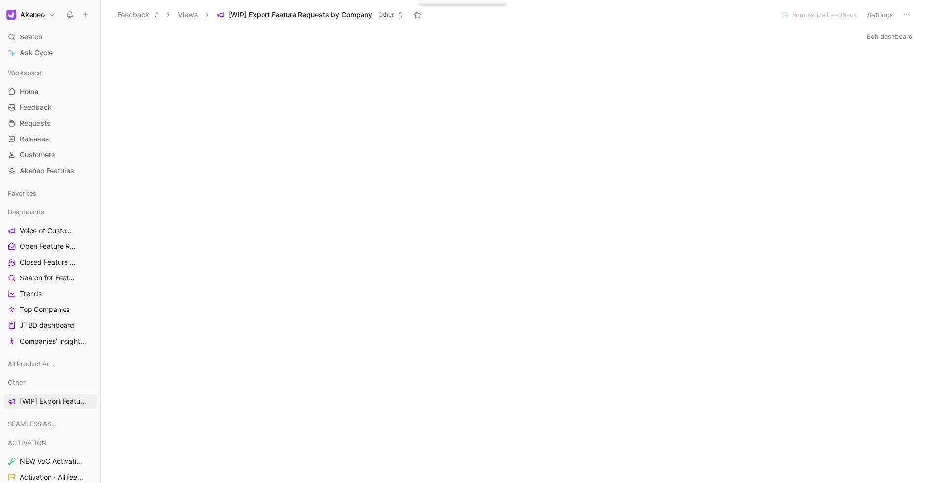
click at [302, 47] on iframe at bounding box center [495, 319] width 788 height 544
click at [59, 148] on link "Customers" at bounding box center [50, 154] width 93 height 15
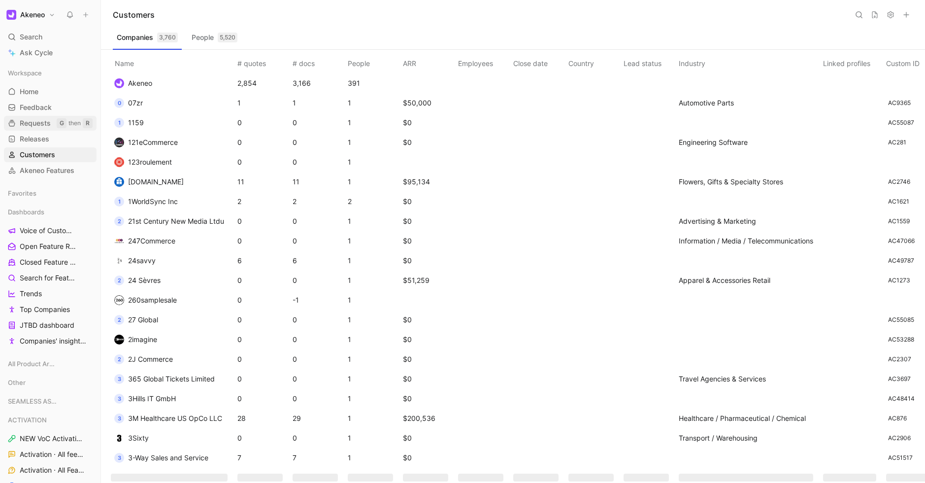
click at [46, 119] on span "Requests" at bounding box center [35, 123] width 31 height 10
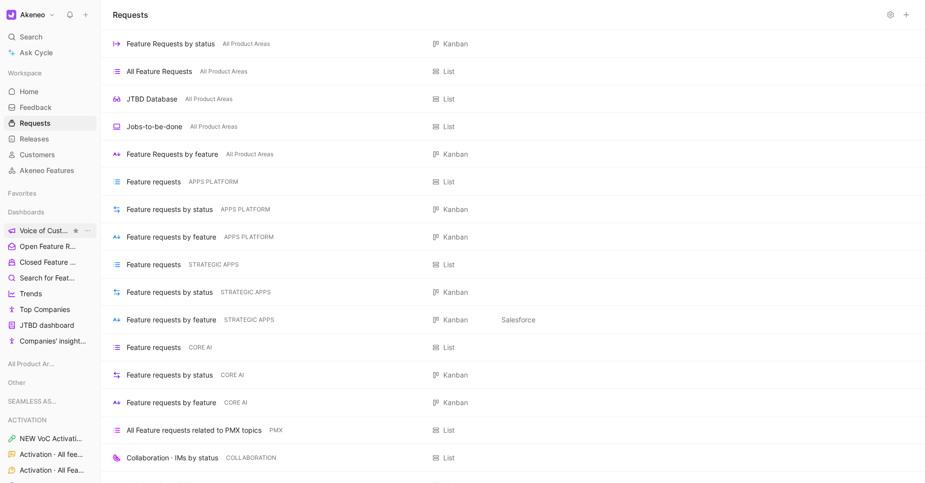
click at [41, 234] on span "Voice of Customers" at bounding box center [45, 231] width 51 height 10
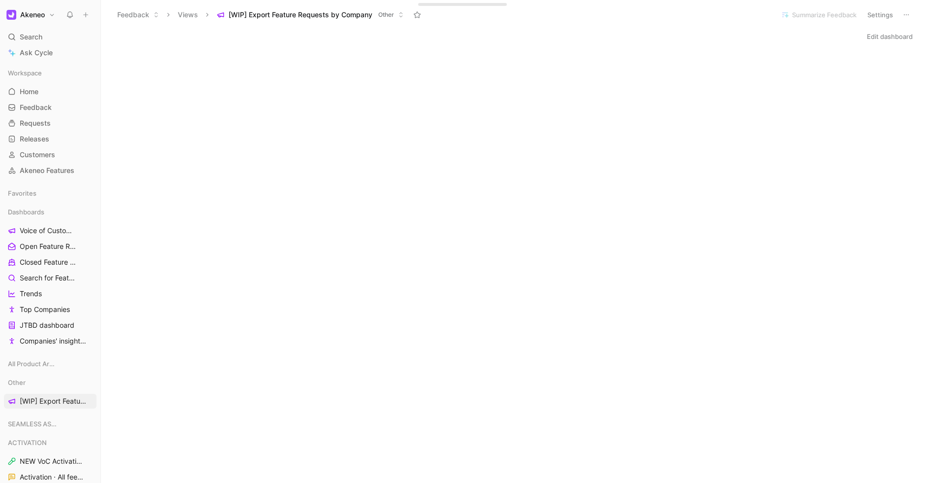
click at [912, 17] on button at bounding box center [907, 15] width 14 height 14
click at [861, 38] on span "Duplicate" at bounding box center [850, 35] width 31 height 8
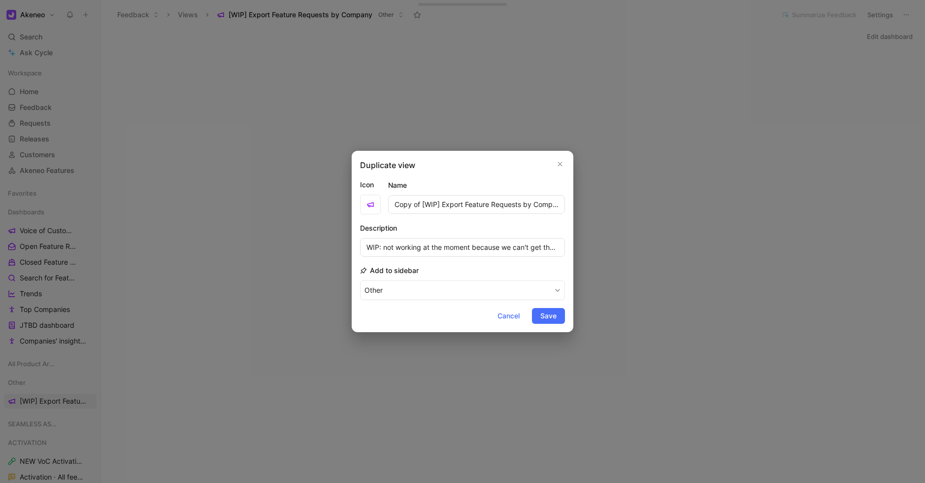
click at [468, 193] on div "Name Copy of [WIP] Export Feature Requests by Company" at bounding box center [476, 196] width 177 height 34
click at [474, 203] on input "Copy of [WIP] Export Feature Requests by Company" at bounding box center [476, 204] width 177 height 19
type input "TEST"
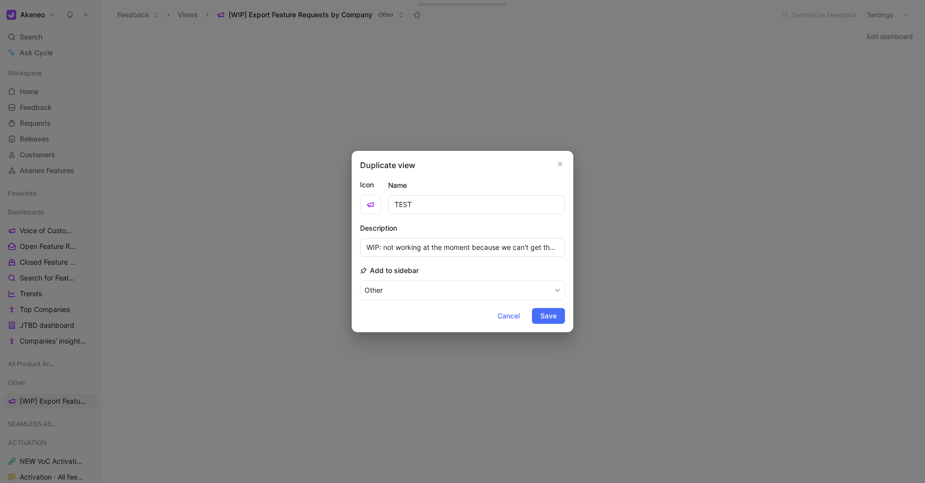
click at [487, 177] on div "Duplicate view Icon Name TEST Description WIP: not working at the moment becaus…" at bounding box center [463, 241] width 222 height 181
click at [548, 310] on span "Save" at bounding box center [549, 316] width 16 height 12
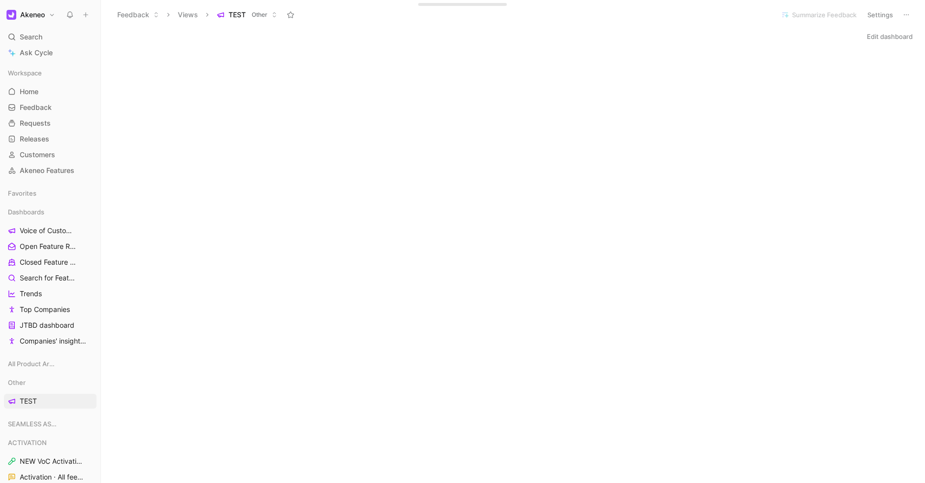
click at [885, 35] on button "Edit dashboard" at bounding box center [890, 37] width 55 height 14
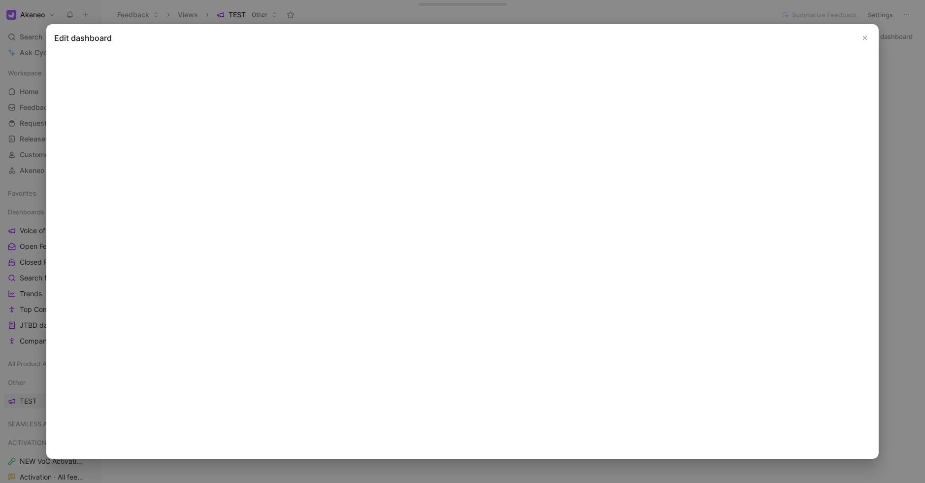
click at [862, 40] on icon "Close" at bounding box center [865, 37] width 7 height 7
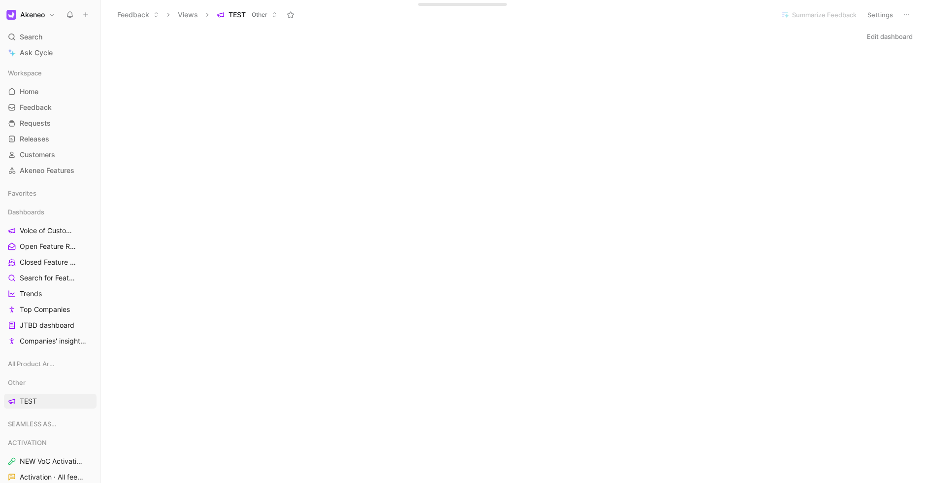
click at [911, 14] on button at bounding box center [907, 15] width 14 height 14
click at [863, 92] on div "Delete" at bounding box center [872, 88] width 74 height 12
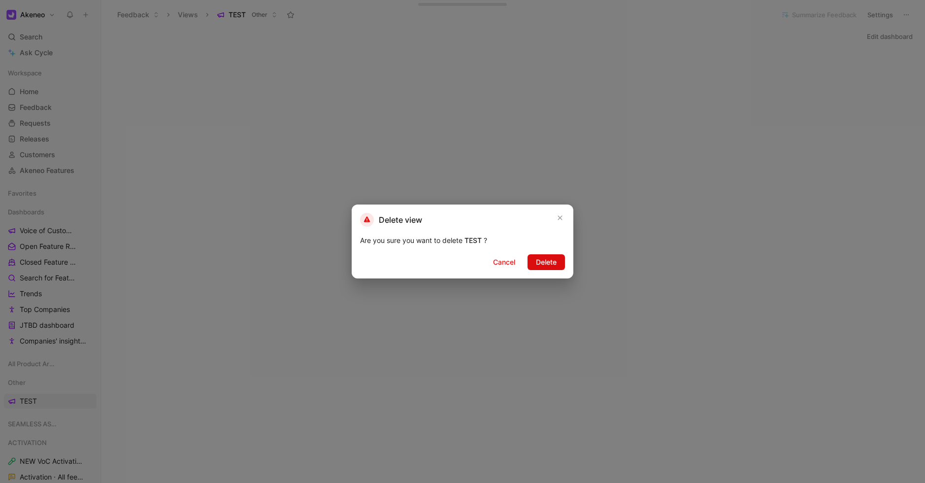
click at [542, 261] on span "Delete" at bounding box center [546, 262] width 21 height 12
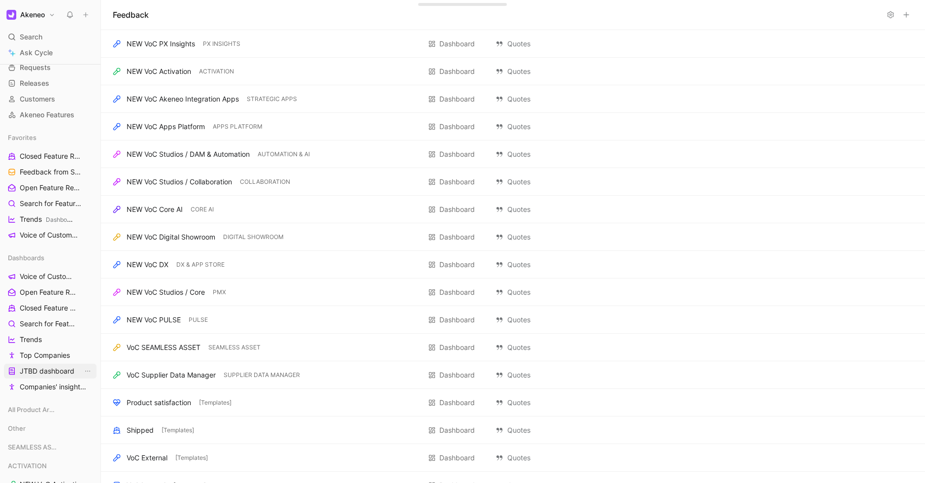
scroll to position [56, 0]
click at [42, 388] on span "Companies' insights (Test [PERSON_NAME])" at bounding box center [51, 386] width 63 height 10
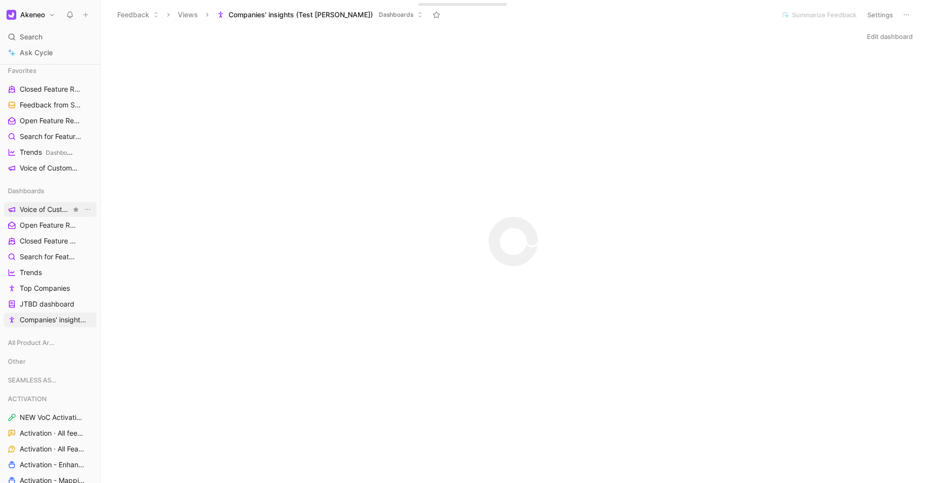
scroll to position [151, 0]
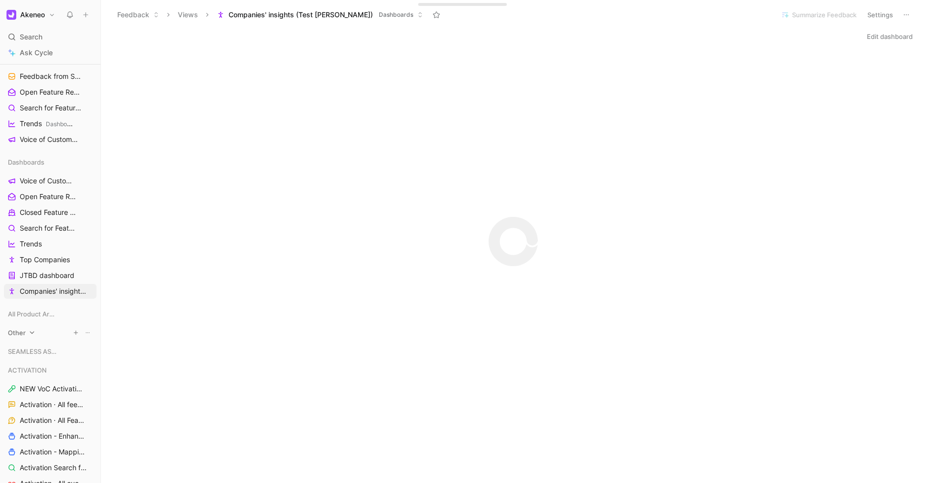
click at [35, 326] on div "Other" at bounding box center [50, 332] width 93 height 15
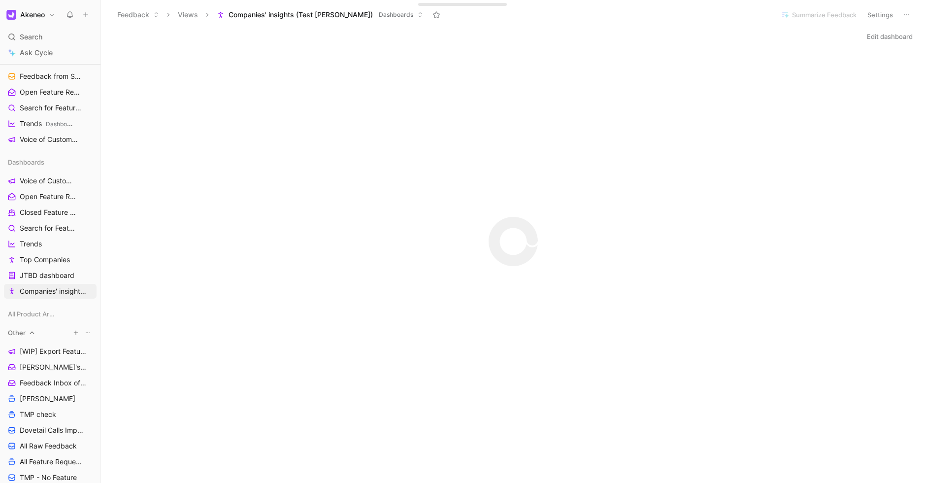
scroll to position [227, 0]
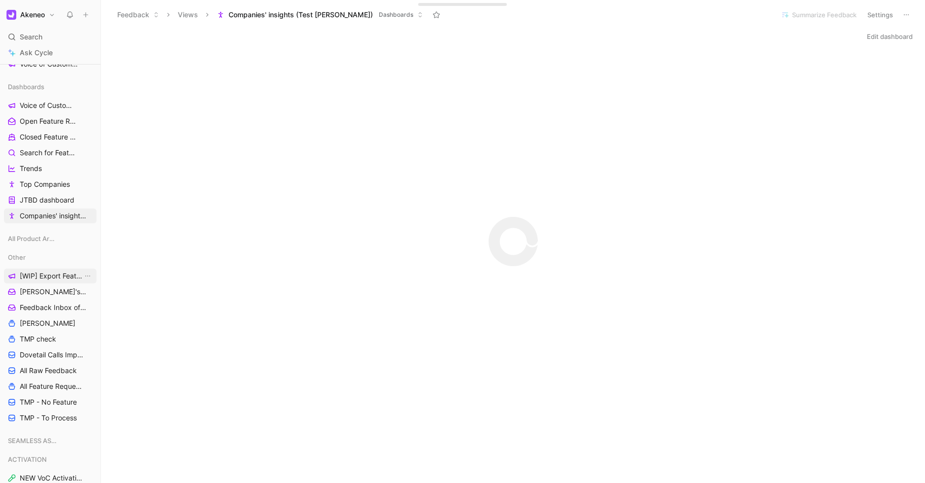
click at [42, 278] on span "[WIP] Export Feature Requests by Company" at bounding box center [51, 276] width 63 height 10
click at [654, 34] on div "Edit dashboard" at bounding box center [513, 37] width 824 height 14
click at [895, 119] on div "Initializing..." at bounding box center [513, 319] width 824 height 544
click at [562, 40] on div "Edit dashboard" at bounding box center [513, 37] width 824 height 14
click at [892, 157] on div "Initializing..." at bounding box center [513, 319] width 824 height 544
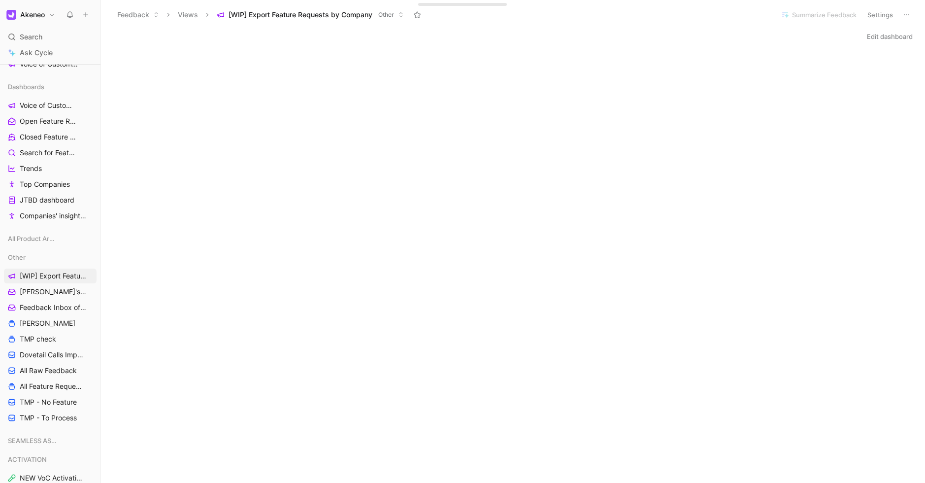
click at [894, 38] on button "Edit dashboard" at bounding box center [890, 37] width 55 height 14
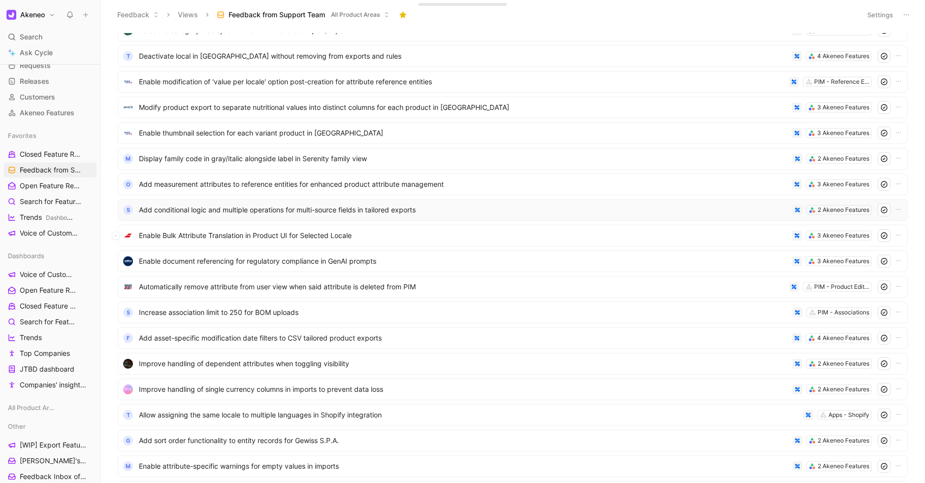
scroll to position [2616, 0]
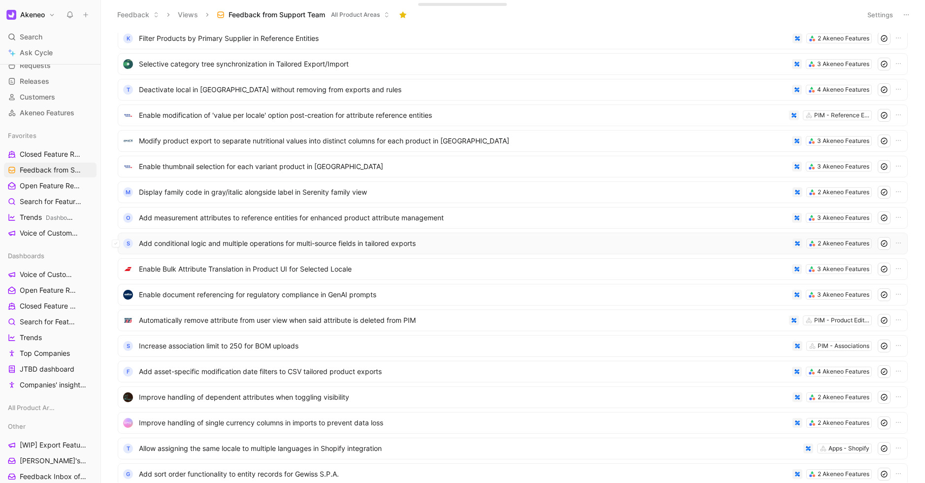
click at [208, 247] on span "Add conditional logic and multiple operations for multi-source fields in tailor…" at bounding box center [464, 244] width 650 height 12
click at [187, 92] on span "Deactivate local in [GEOGRAPHIC_DATA] without removing from exports and rules" at bounding box center [463, 90] width 649 height 12
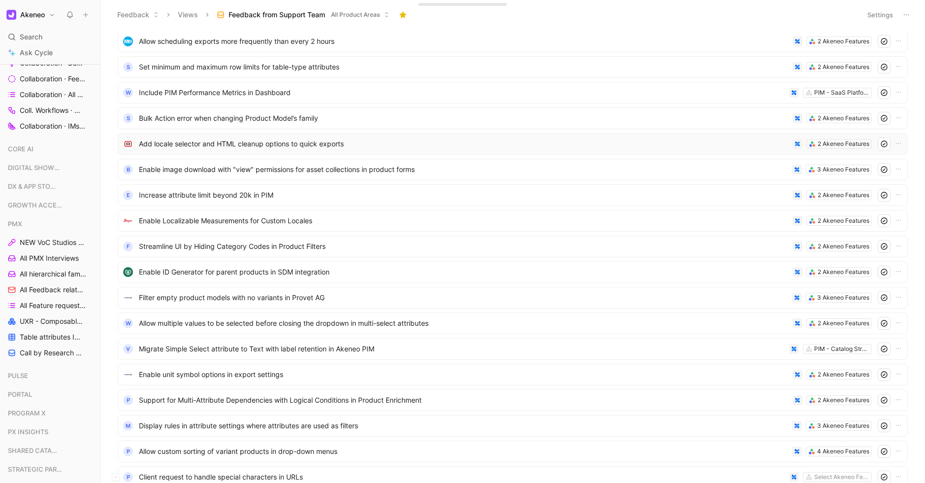
scroll to position [1099, 0]
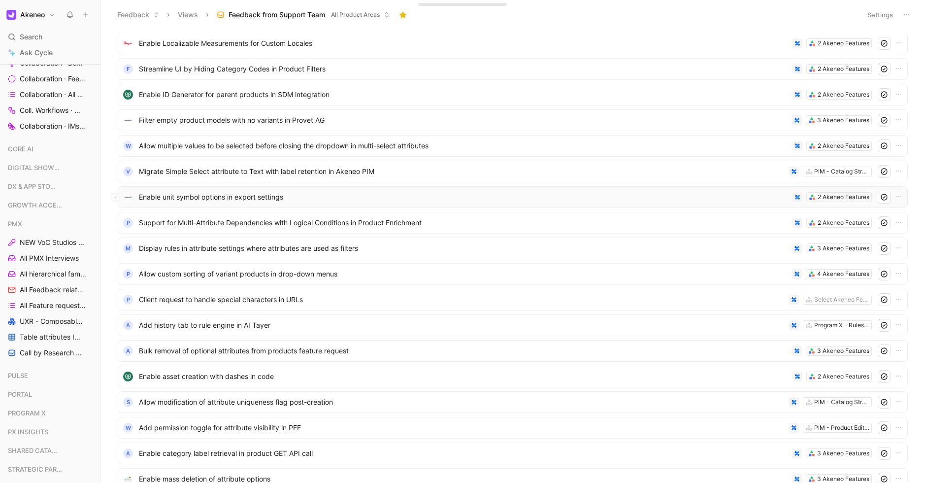
click at [274, 198] on span "Enable unit symbol options in export settings" at bounding box center [464, 197] width 650 height 12
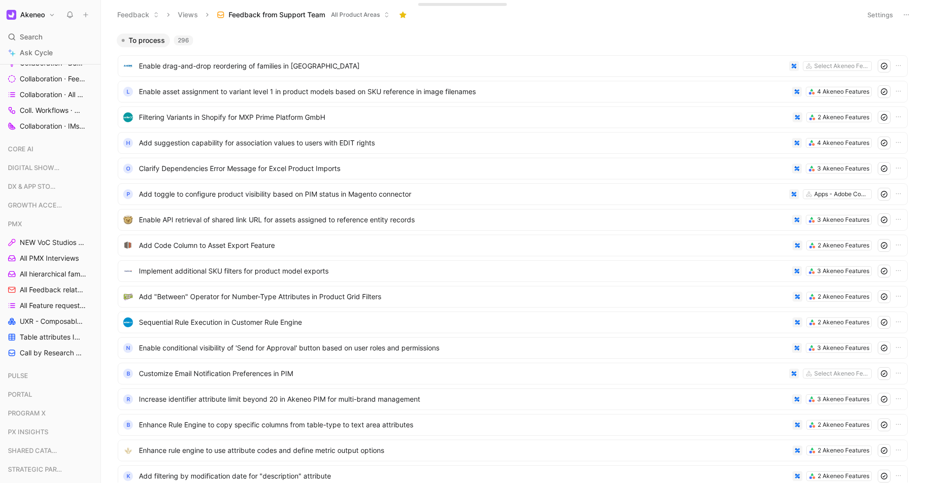
click at [232, 60] on span "Enable drag-and-drop reordering of families in UI" at bounding box center [462, 66] width 647 height 12
click at [449, 100] on div "L Enable asset assignment to variant level 1 in product models based on SKU ref…" at bounding box center [513, 92] width 790 height 22
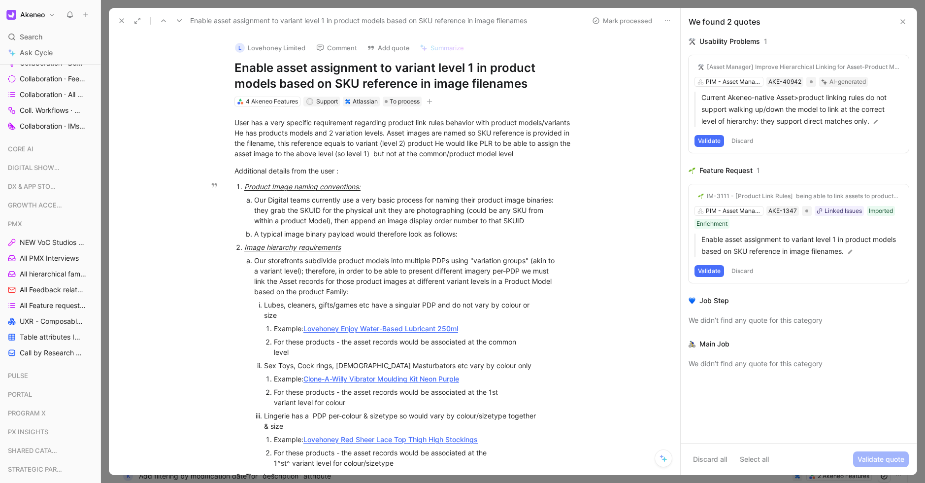
scroll to position [249, 0]
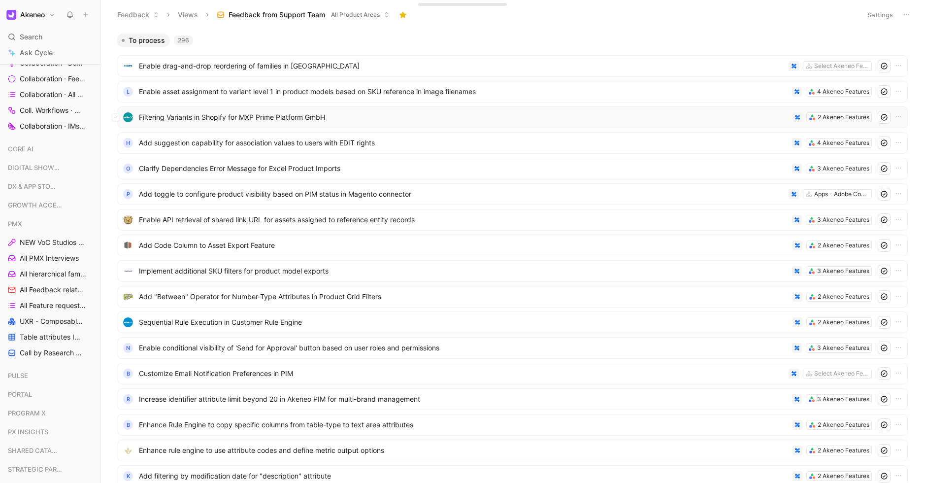
click at [619, 122] on span "Filtering Variants in Shopify for MXP Prime Platform GmbH" at bounding box center [464, 117] width 650 height 12
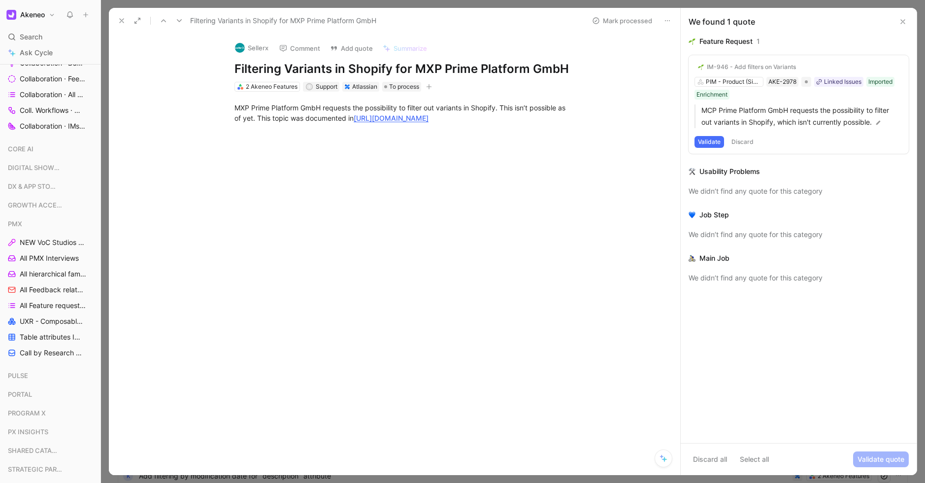
click at [746, 143] on button "Discard" at bounding box center [742, 142] width 29 height 12
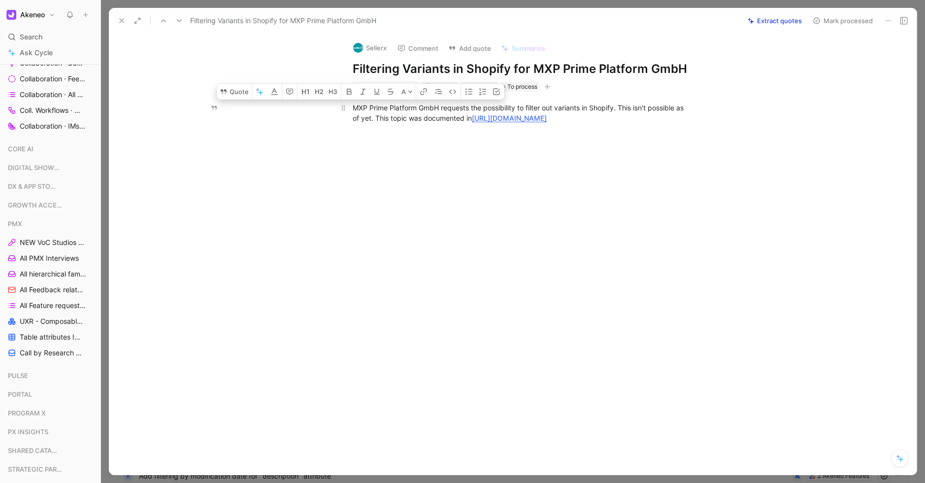
drag, startPoint x: 354, startPoint y: 107, endPoint x: 374, endPoint y: 117, distance: 21.8
click at [374, 117] on div "MXP Prime Platform GmbH requests the possibility to filter out variants in Shop…" at bounding box center [523, 112] width 341 height 21
click at [372, 112] on div "MXP Prime Platform GmbH requests the possibility to filter out variants in Shop…" at bounding box center [523, 112] width 341 height 21
drag, startPoint x: 355, startPoint y: 108, endPoint x: 374, endPoint y: 119, distance: 22.1
click at [374, 119] on div "MXP Prime Platform GmbH requests the possibility to filter out variants in Shop…" at bounding box center [523, 112] width 341 height 21
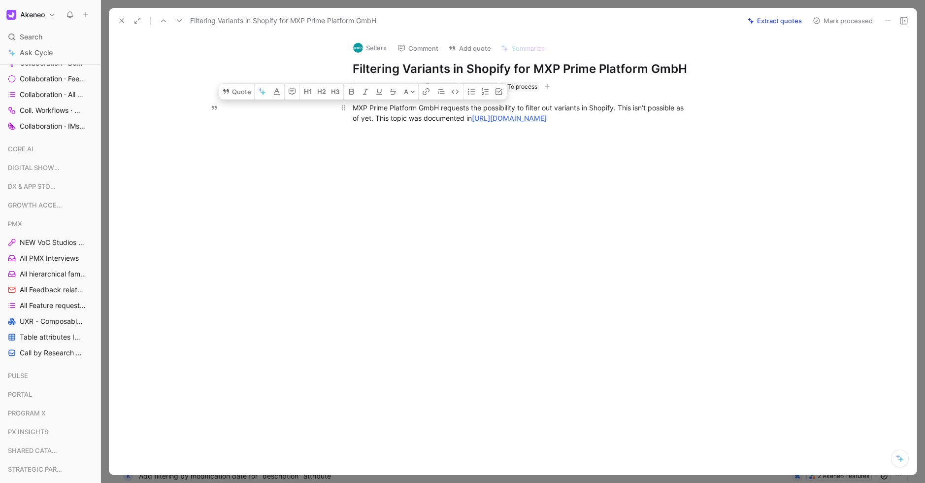
copy div "MXP Prime Platform GmbH requests the possibility to filter out variants in Shop…"
click at [236, 96] on button "Quote" at bounding box center [236, 92] width 35 height 16
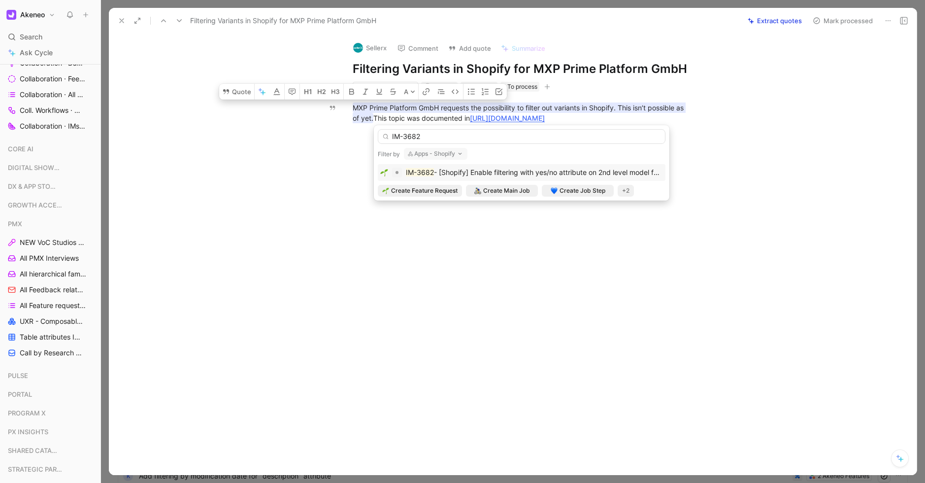
type input "IM-3682"
click at [491, 168] on span "- [Shopify] Enable filtering with yes/no attribute on 2nd level model for produ…" at bounding box center [592, 172] width 317 height 8
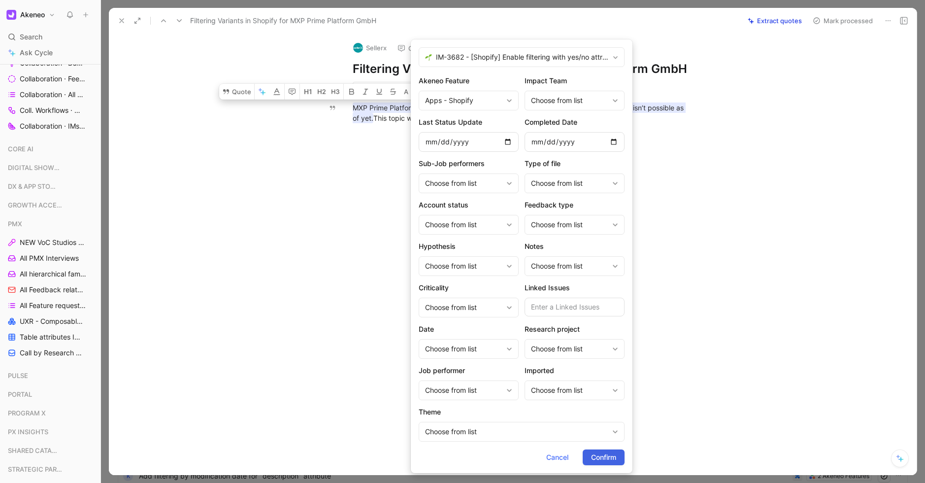
click at [600, 459] on span "Confirm" at bounding box center [603, 457] width 25 height 12
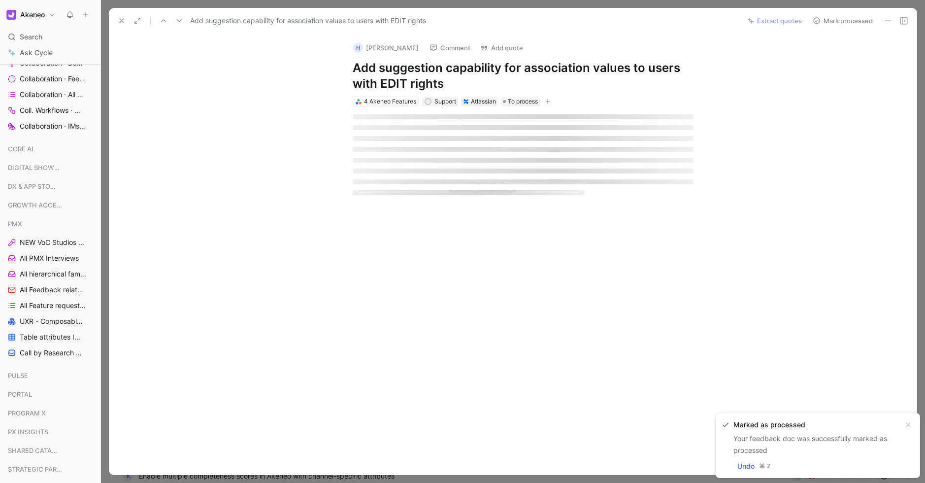
click at [121, 19] on icon at bounding box center [122, 21] width 8 height 8
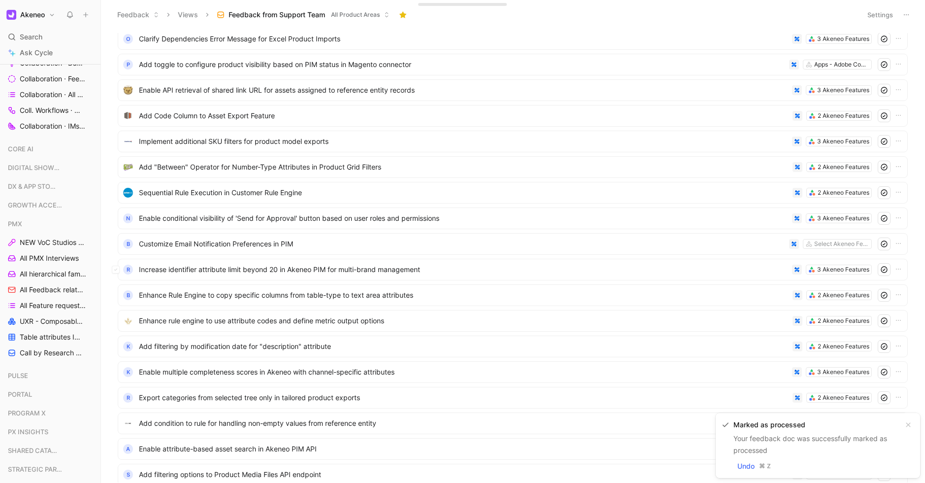
scroll to position [104, 0]
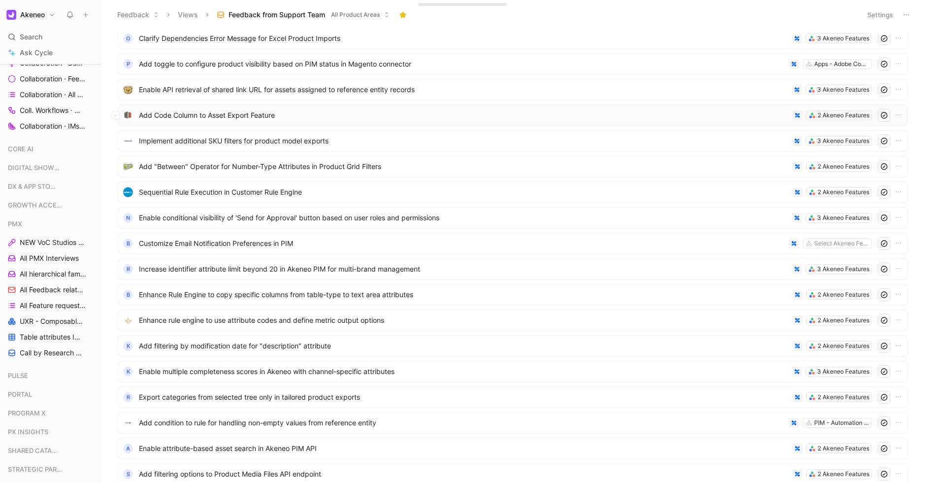
click at [263, 124] on div "Add Code Column to Asset Export Feature 2 Akeneo Features" at bounding box center [513, 115] width 790 height 22
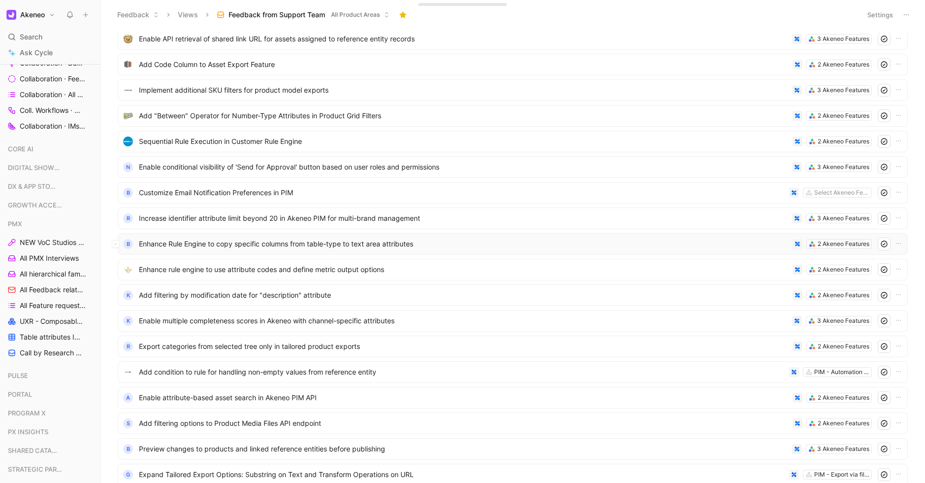
click at [195, 241] on span "Enhance Rule Engine to copy specific columns from table-type to text area attri…" at bounding box center [464, 244] width 650 height 12
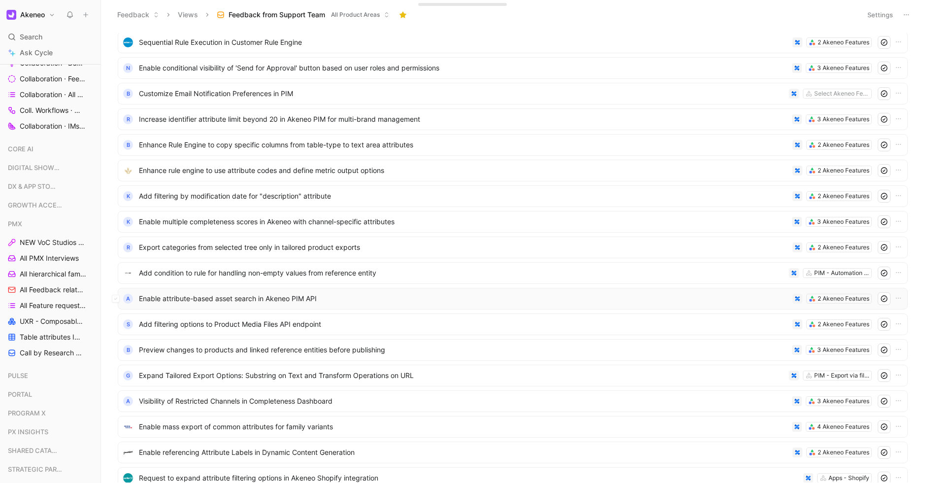
click at [229, 304] on span "Enable attribute-based asset search in Akeneo PIM API" at bounding box center [464, 299] width 650 height 12
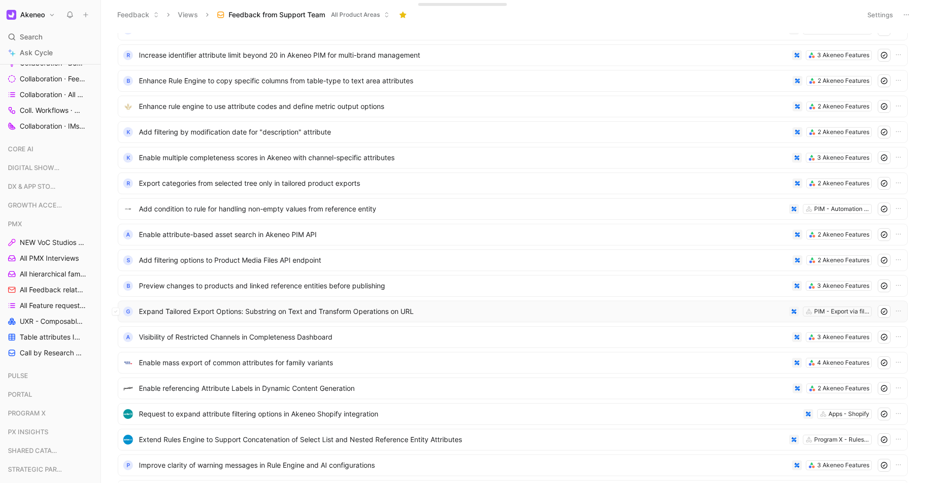
click at [310, 308] on span "Expand Tailored Export Options: Substring on Text and Transform Operations on U…" at bounding box center [462, 312] width 647 height 12
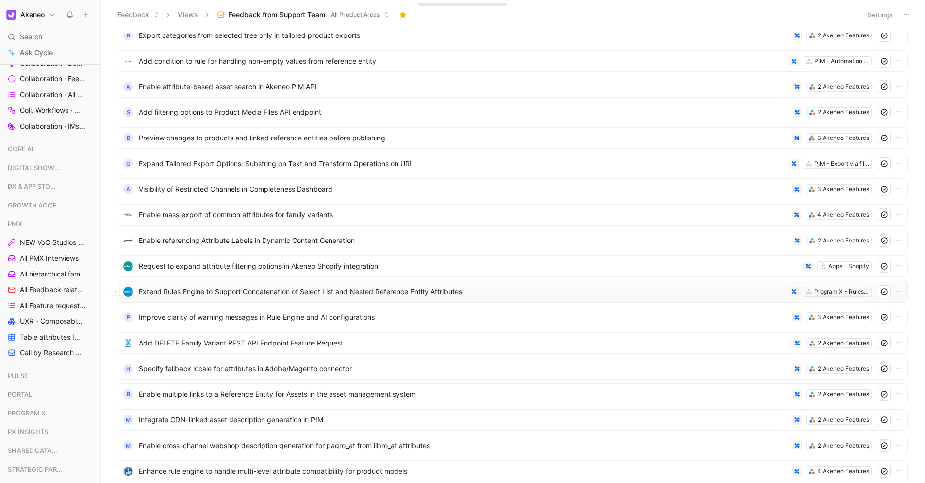
click at [227, 295] on span "Extend Rules Engine to Support Concatenation of Select List and Nested Referenc…" at bounding box center [462, 292] width 647 height 12
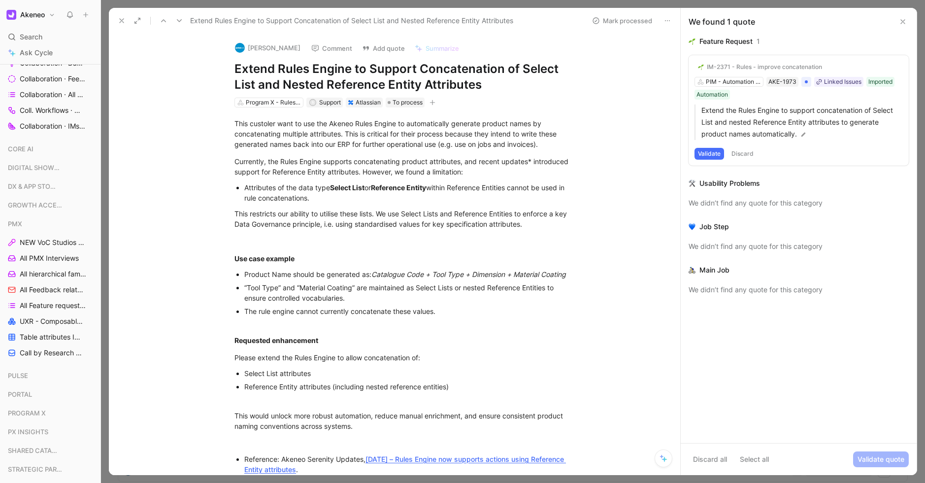
scroll to position [154, 0]
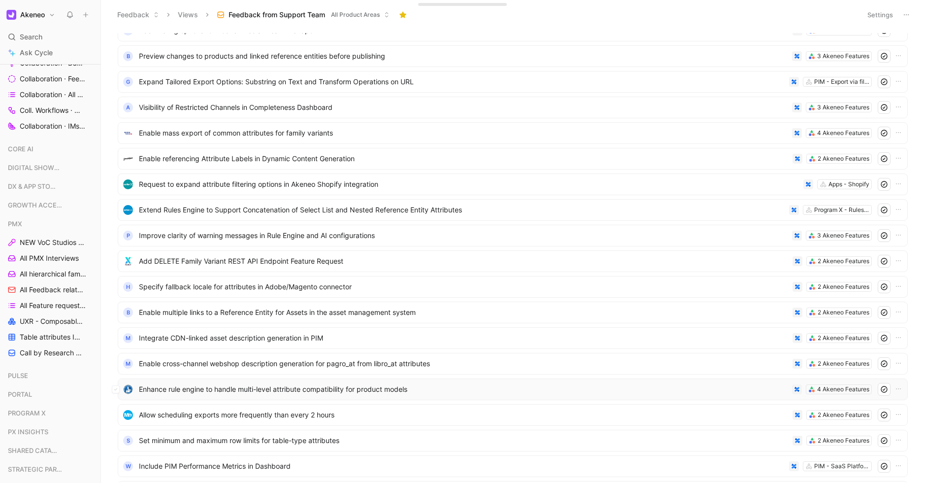
scroll to position [575, 0]
click at [235, 341] on span "Integrate CDN-linked asset description generation in PIM" at bounding box center [464, 337] width 650 height 12
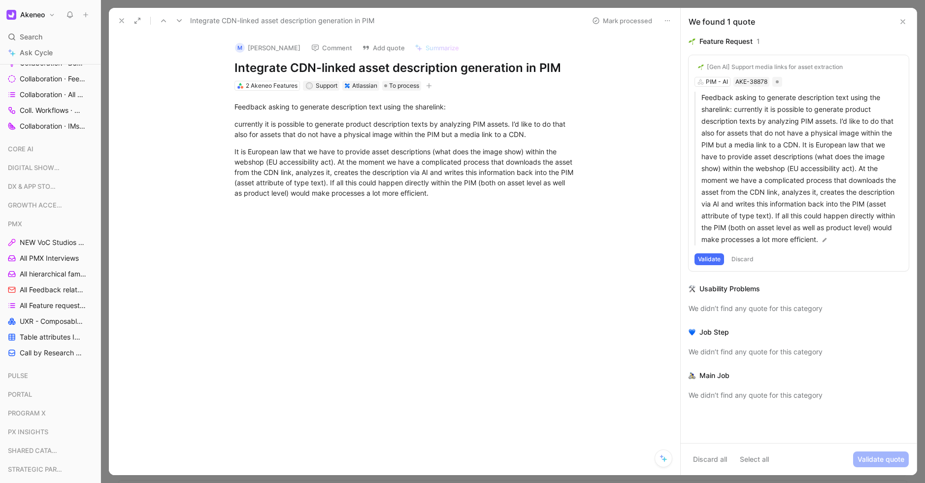
click at [122, 18] on icon at bounding box center [122, 21] width 8 height 8
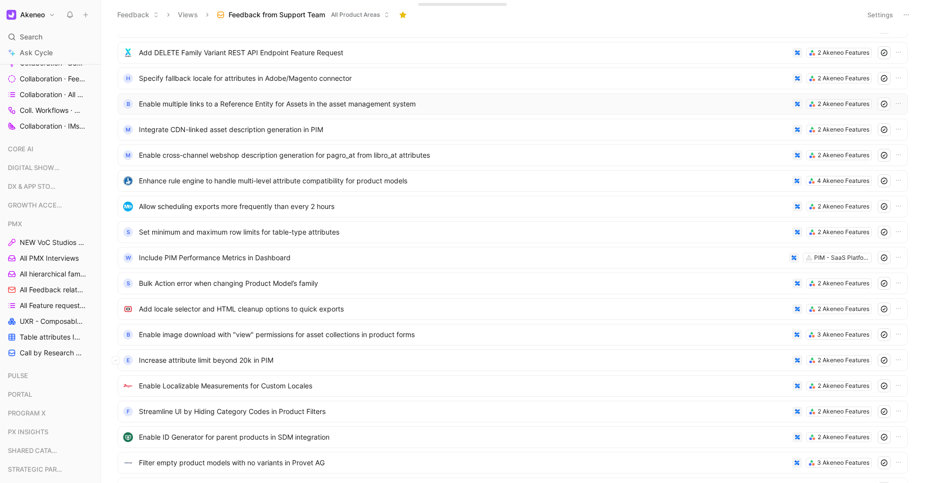
scroll to position [844, 0]
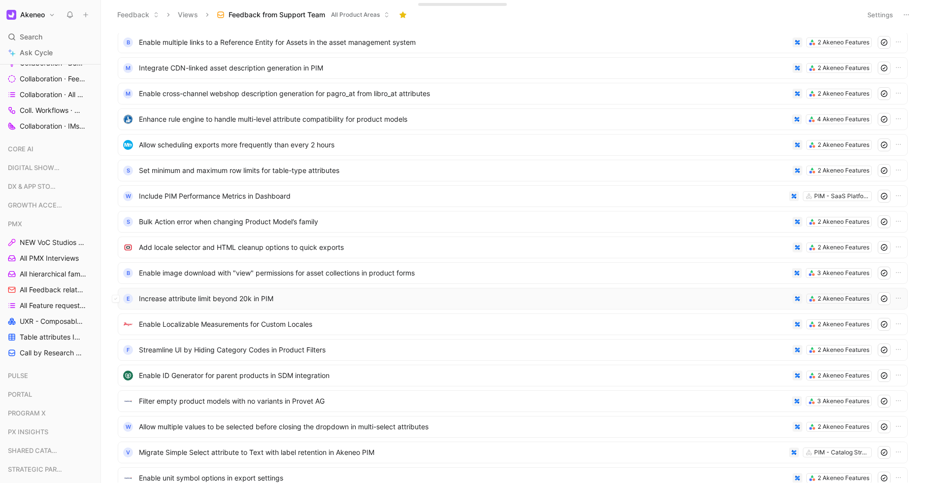
click at [214, 296] on span "Increase attribute limit beyond 20k in PIM" at bounding box center [464, 299] width 650 height 12
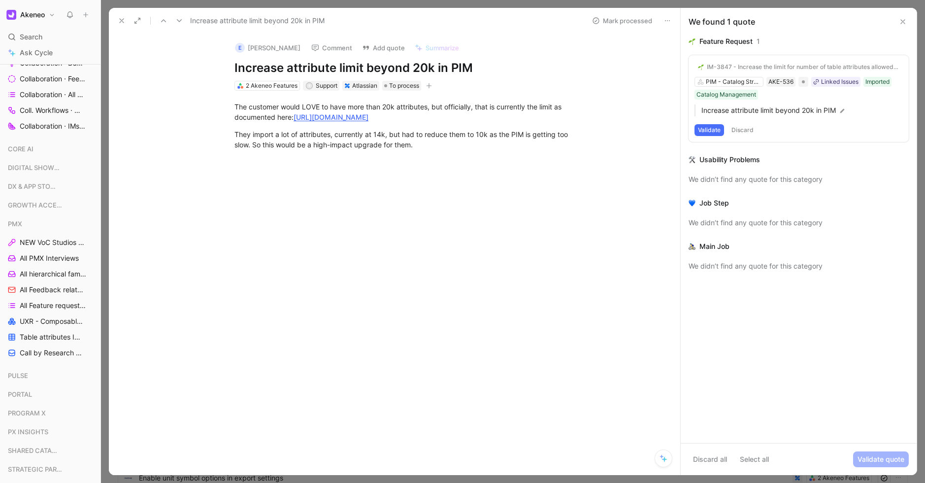
click at [122, 22] on icon at bounding box center [122, 21] width 8 height 8
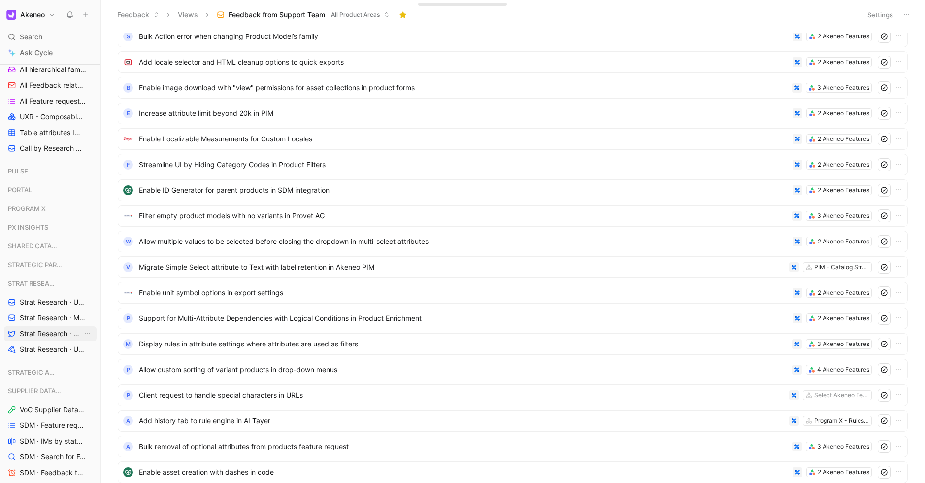
scroll to position [1138, 0]
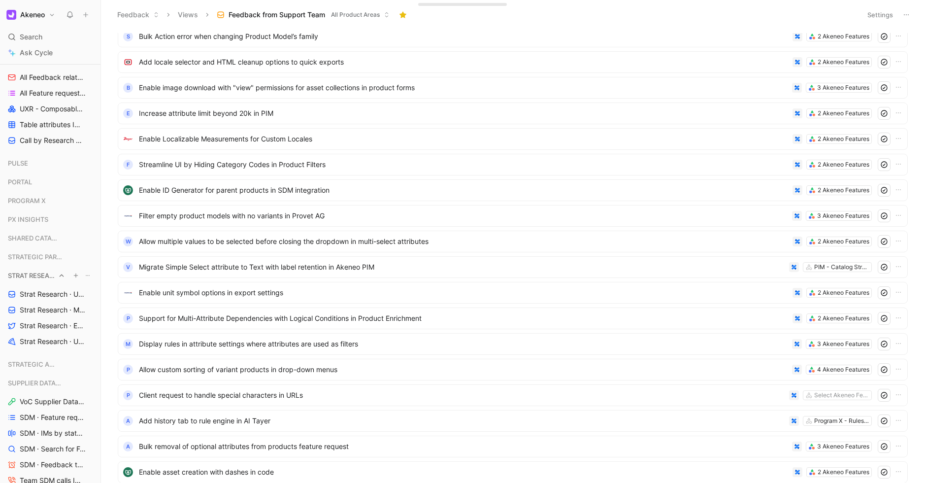
click at [51, 275] on span "STRAT RESEARCH" at bounding box center [31, 276] width 47 height 10
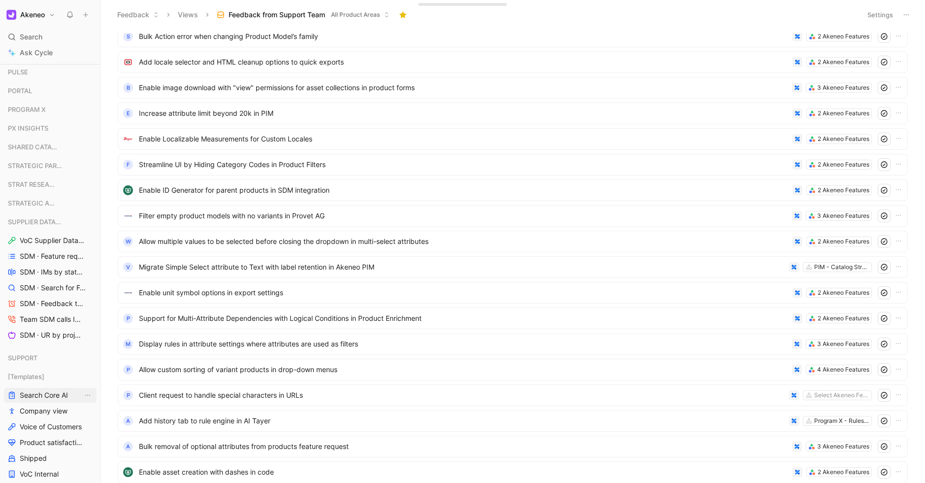
scroll to position [1348, 0]
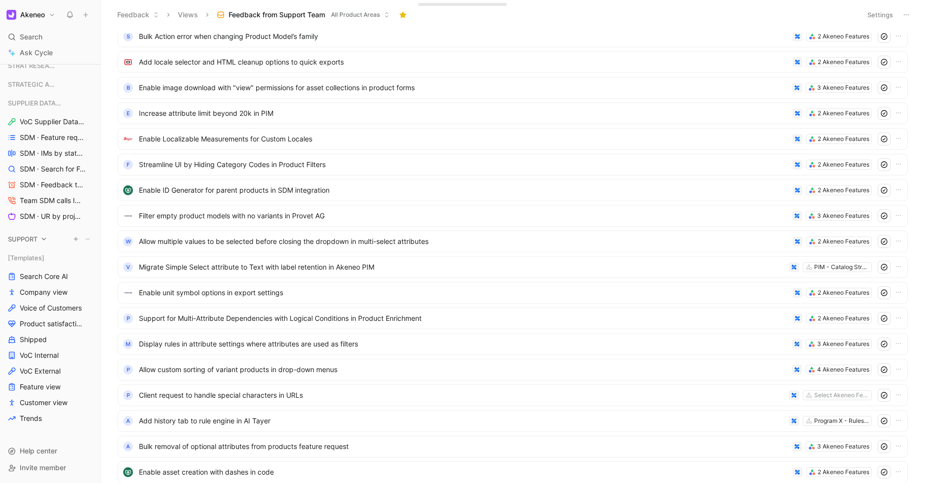
click at [31, 239] on span "SUPPORT" at bounding box center [23, 239] width 30 height 10
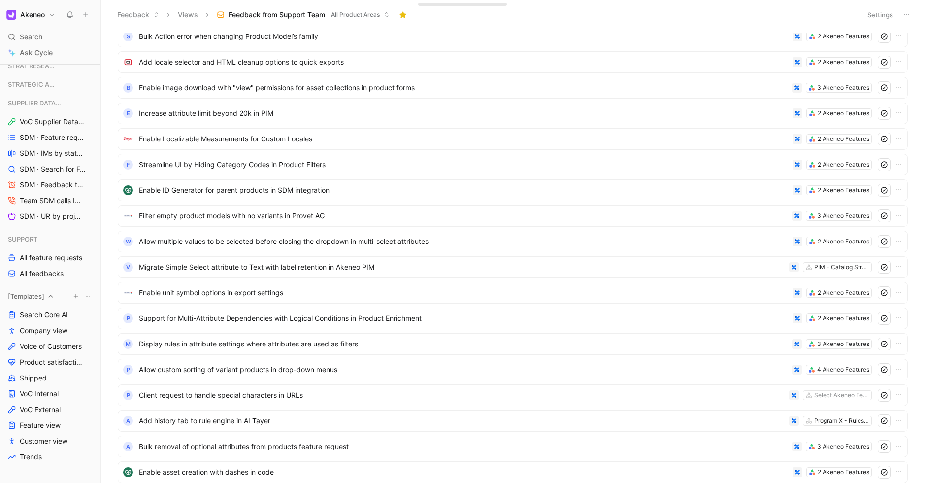
click at [30, 296] on span "[Templates]" at bounding box center [26, 296] width 36 height 10
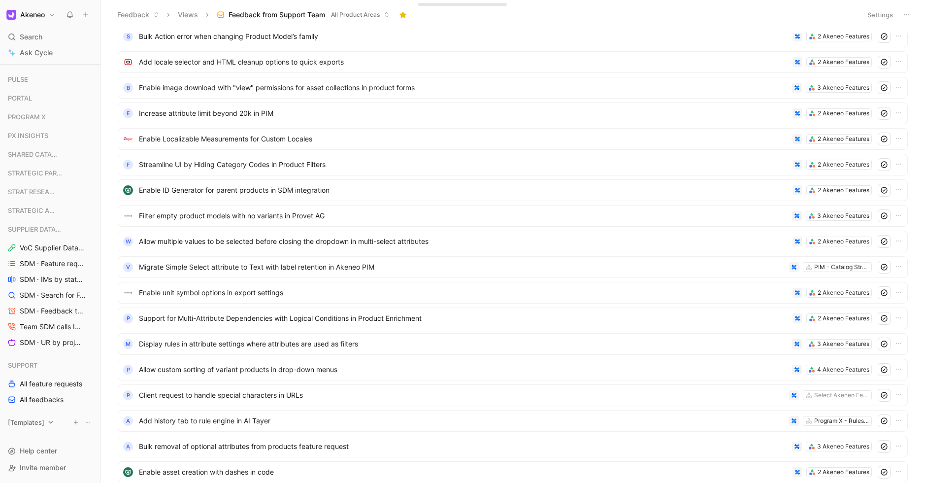
scroll to position [1222, 0]
click at [49, 403] on span "All feedbacks" at bounding box center [42, 400] width 44 height 10
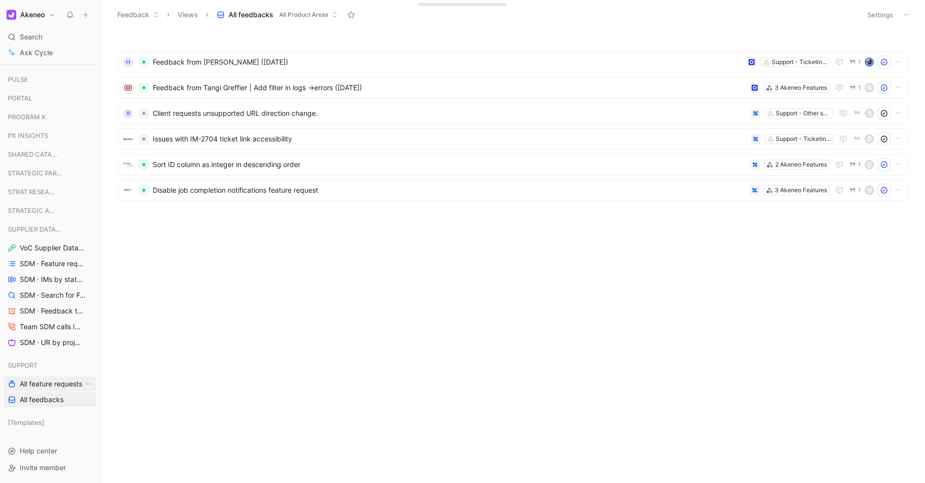
click at [40, 385] on span "All feature requests" at bounding box center [51, 384] width 63 height 10
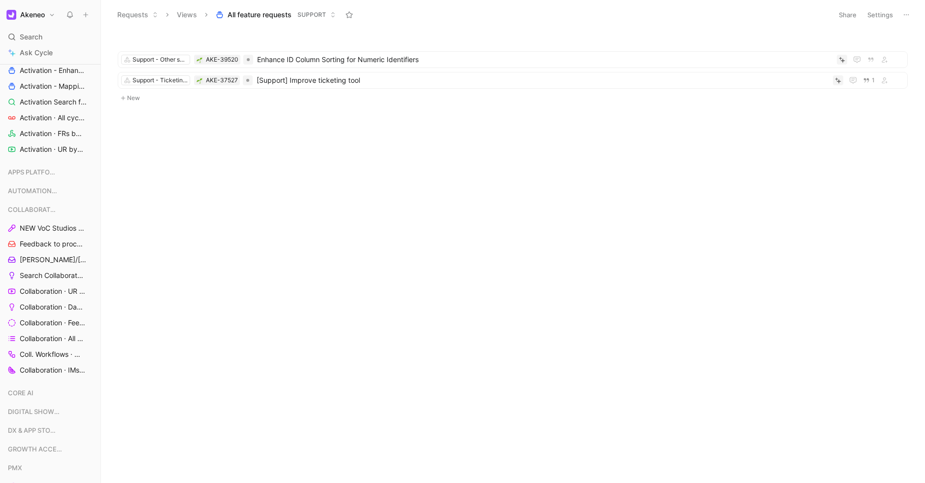
scroll to position [397, 0]
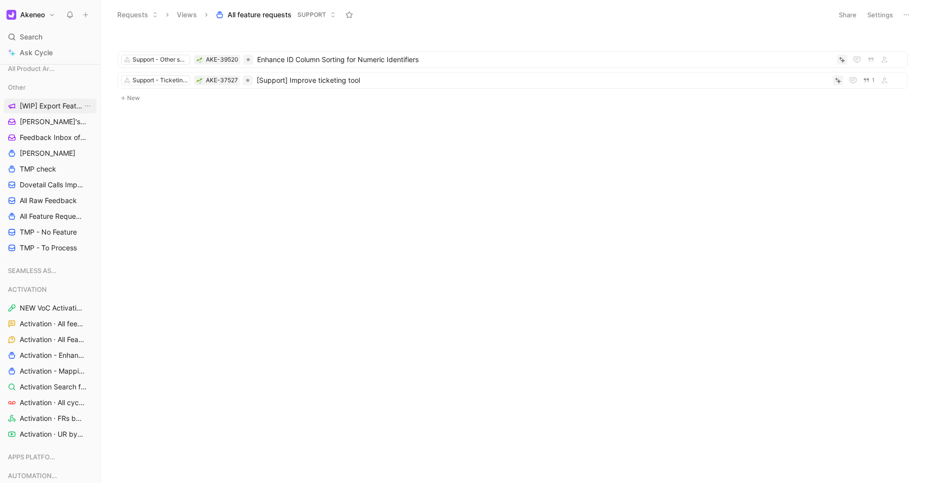
click at [40, 109] on span "[WIP] Export Feature Requests by Company" at bounding box center [51, 106] width 63 height 10
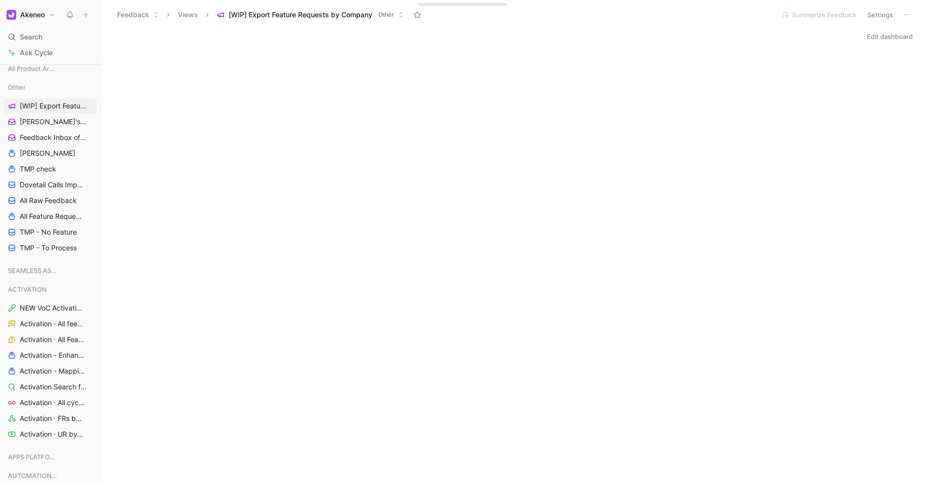
click at [889, 32] on button "Edit dashboard" at bounding box center [890, 37] width 55 height 14
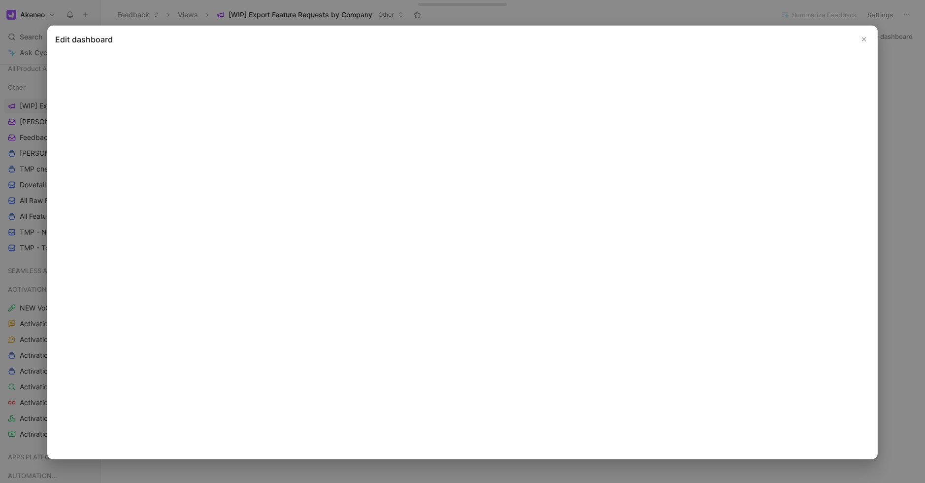
click at [24, 82] on div at bounding box center [462, 241] width 925 height 483
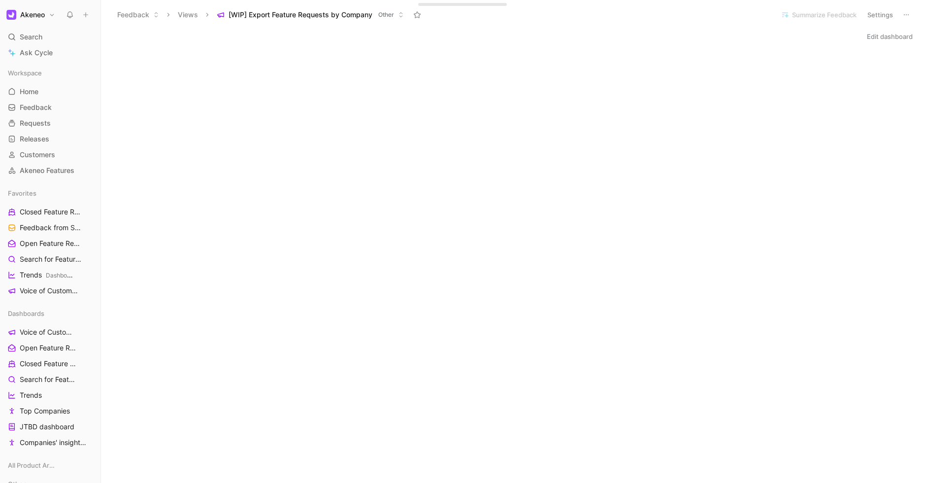
click at [886, 42] on button "Edit dashboard" at bounding box center [890, 37] width 55 height 14
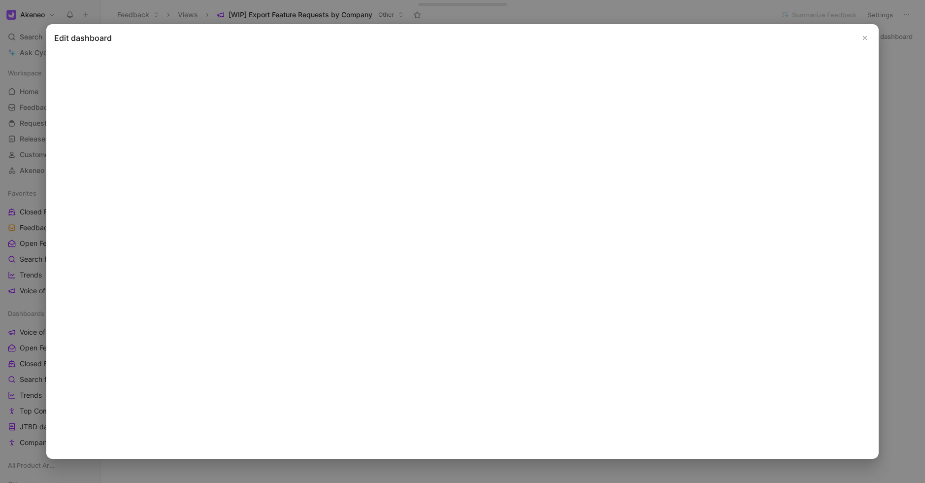
click at [869, 36] on button "Close" at bounding box center [865, 38] width 12 height 12
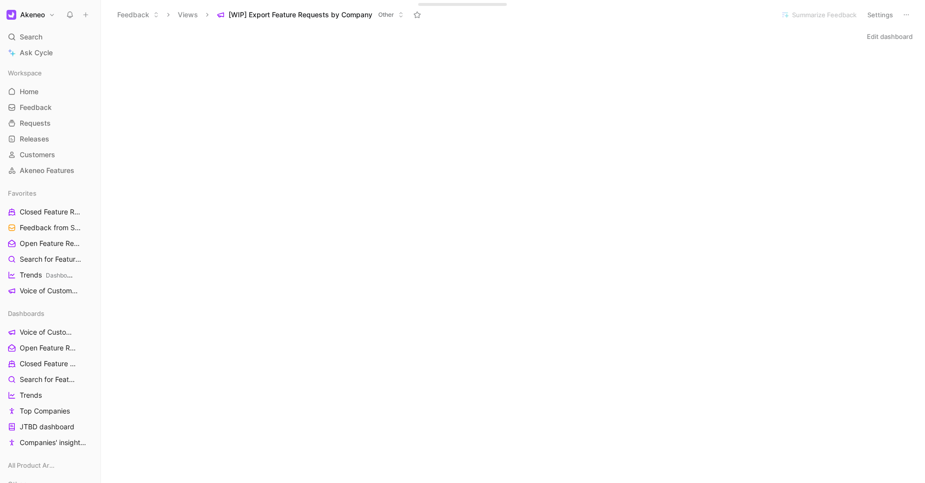
click at [890, 34] on button "Edit dashboard" at bounding box center [890, 37] width 55 height 14
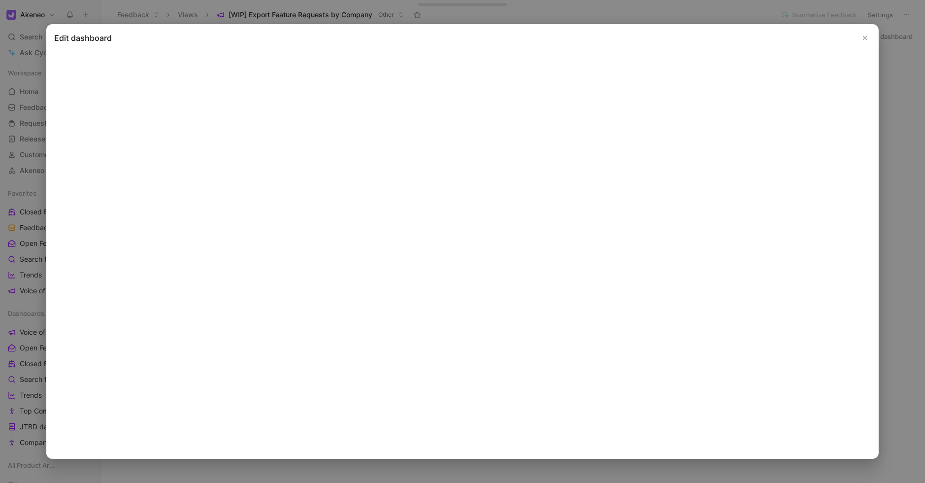
click at [867, 41] on button "Close" at bounding box center [865, 38] width 12 height 12
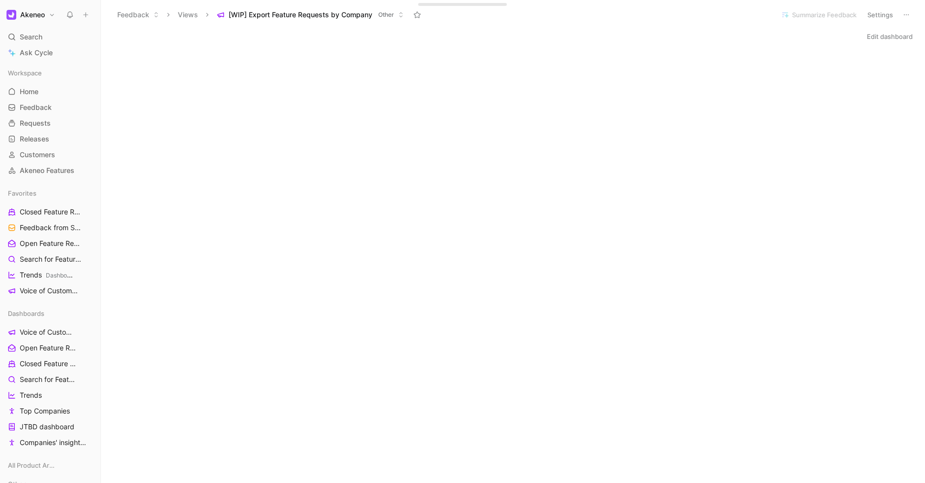
click at [913, 12] on button at bounding box center [907, 15] width 14 height 14
click at [381, 45] on div "Edit dashboard" at bounding box center [513, 371] width 824 height 682
click at [34, 115] on div "Workspace Home G then H Feedback G then F Requests G then R Releases G then L C…" at bounding box center [50, 122] width 93 height 112
click at [883, 40] on button "Edit dashboard" at bounding box center [890, 37] width 55 height 14
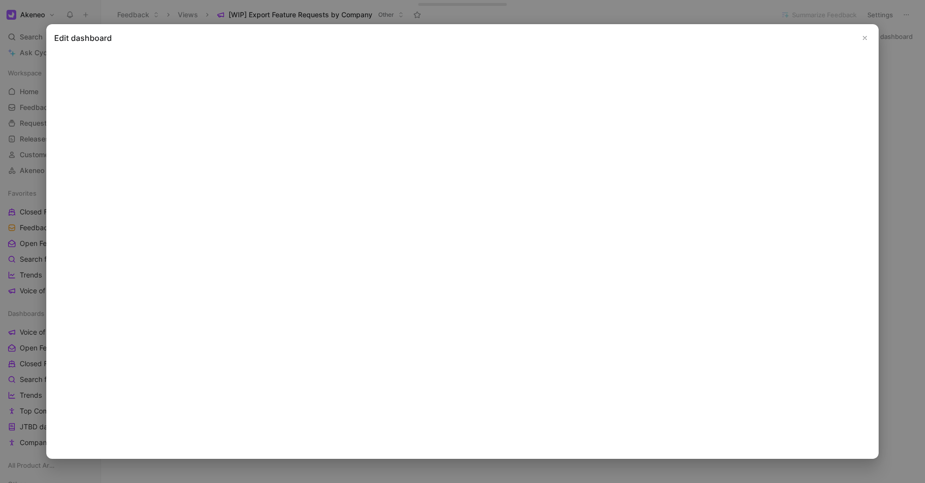
click at [864, 39] on use "Close" at bounding box center [865, 37] width 3 height 3
